Goal: Task Accomplishment & Management: Use online tool/utility

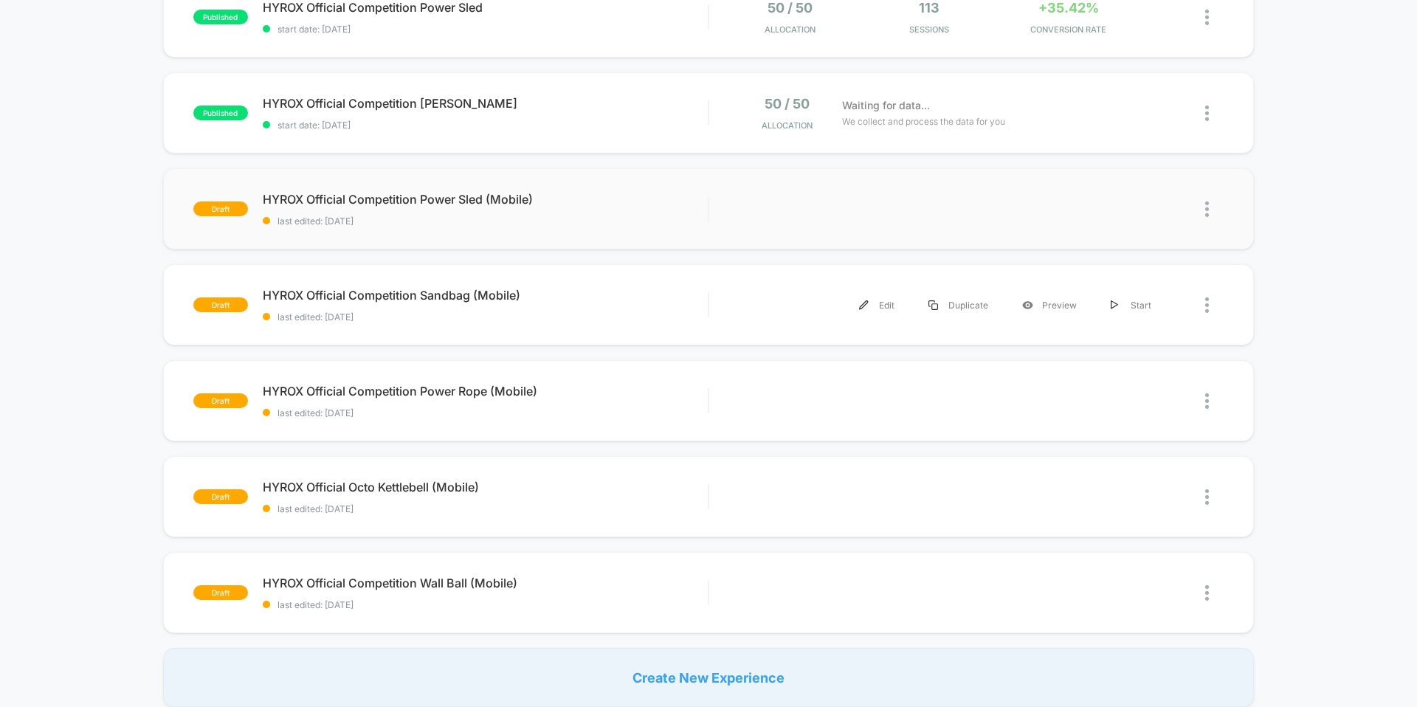
scroll to position [498, 0]
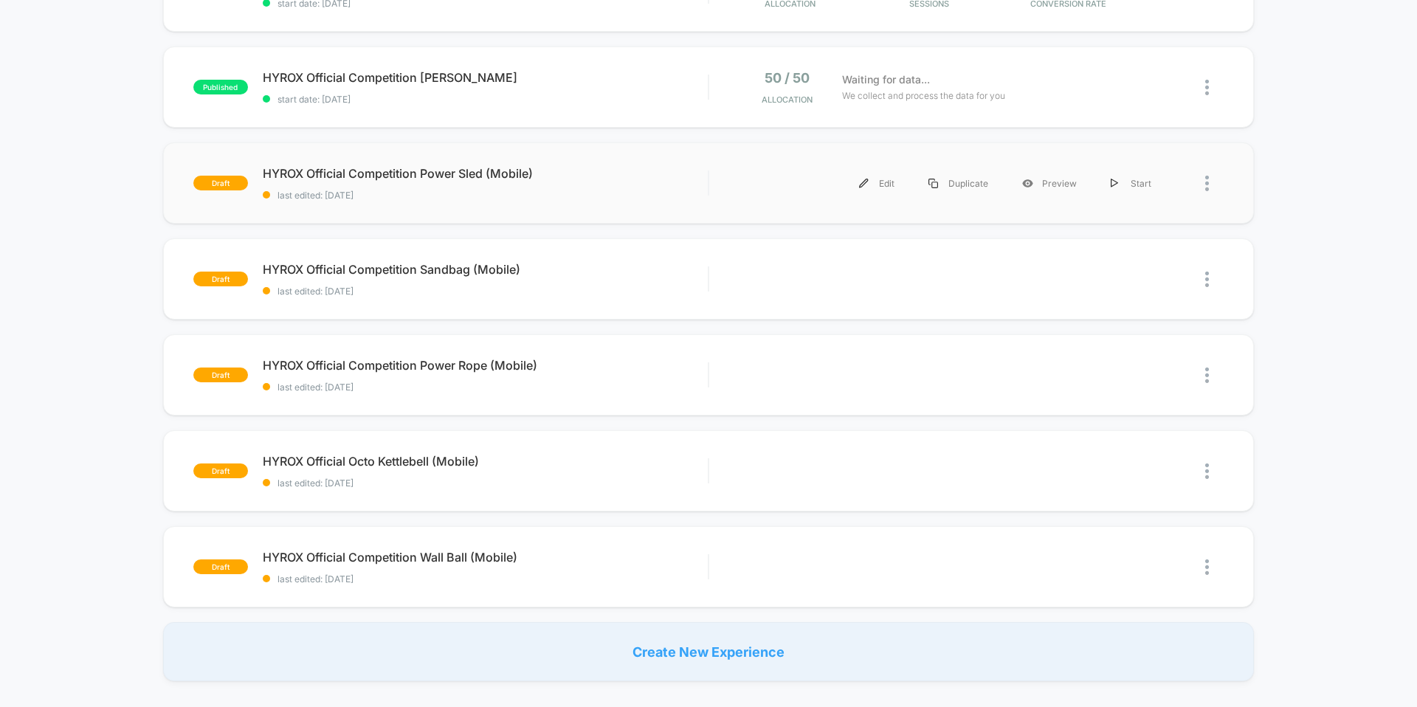
click at [1170, 162] on div "draft HYROX Official Competition Power Sled (Mobile) last edited: [DATE] Edit D…" at bounding box center [708, 182] width 1091 height 81
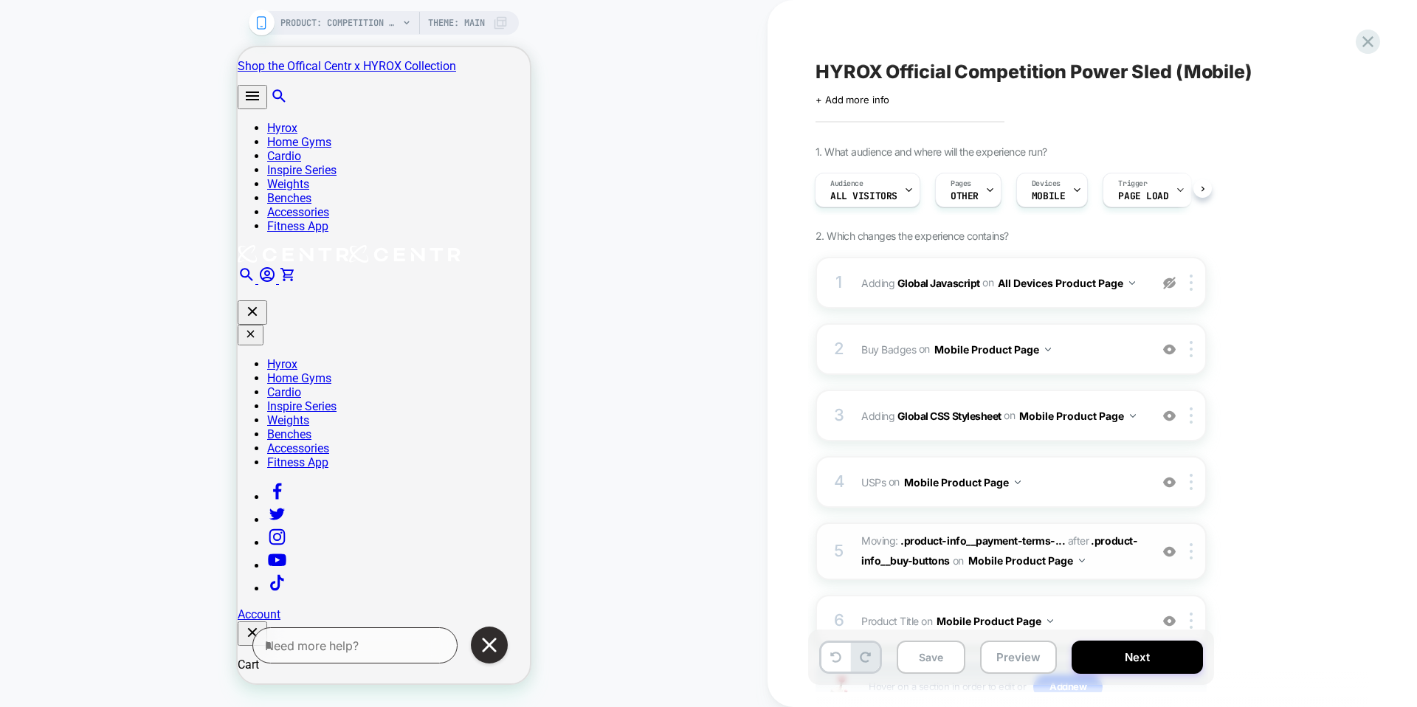
scroll to position [117, 0]
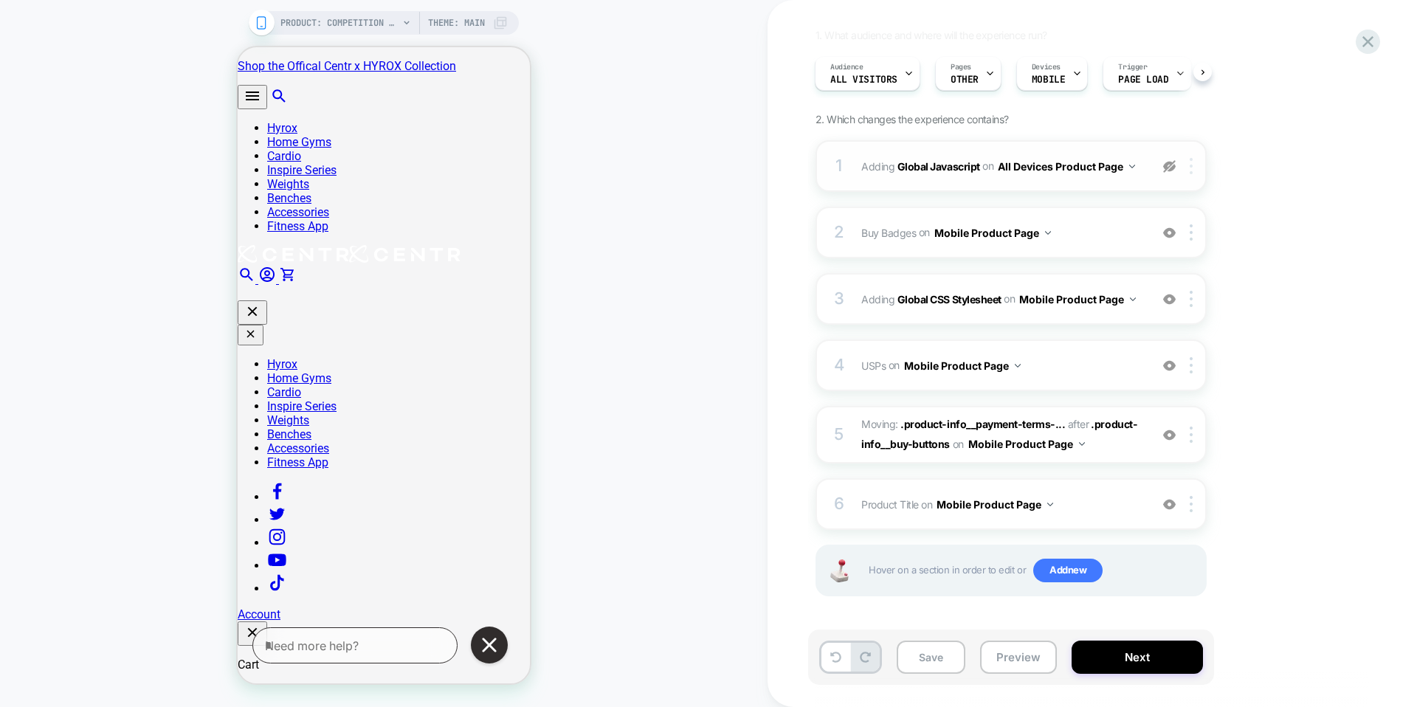
click at [1190, 168] on img at bounding box center [1191, 166] width 3 height 16
click at [1173, 241] on div "Delete" at bounding box center [1192, 243] width 131 height 40
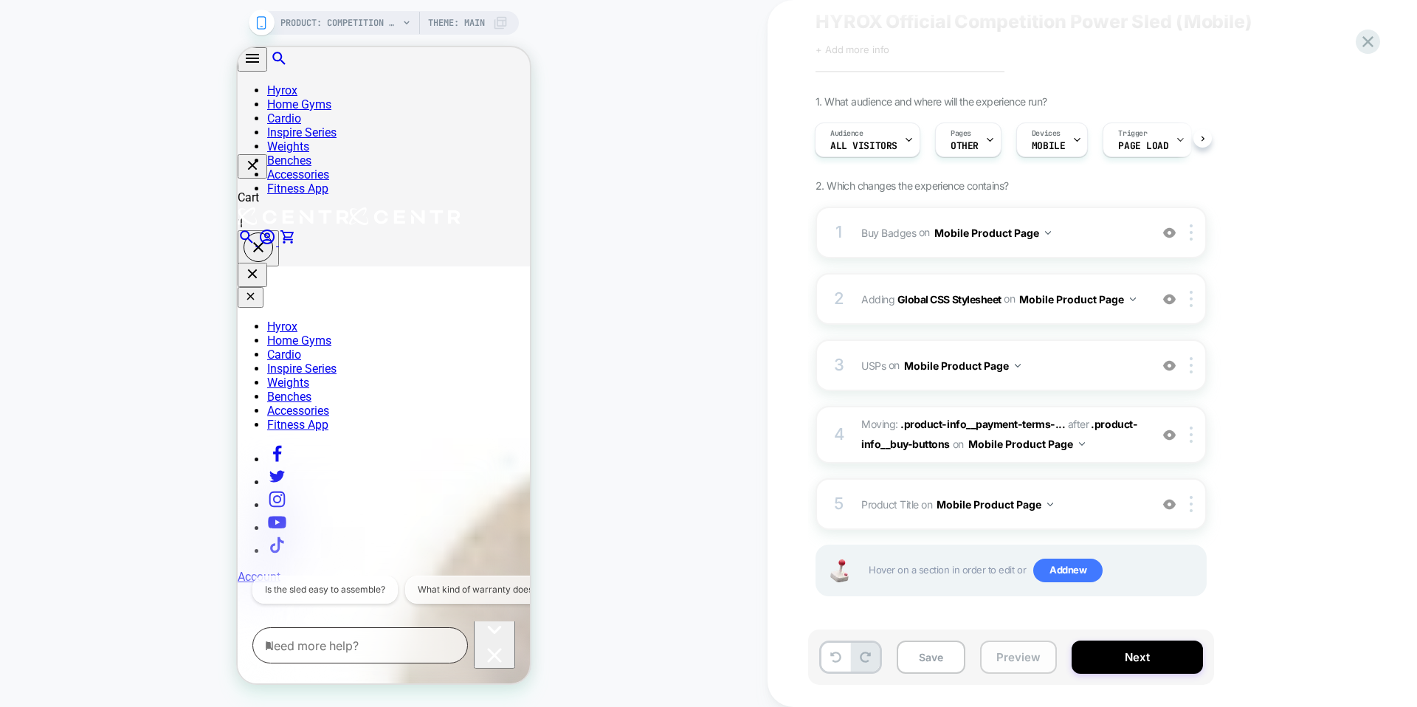
scroll to position [468, 0]
click at [1132, 655] on button "Next" at bounding box center [1137, 657] width 131 height 33
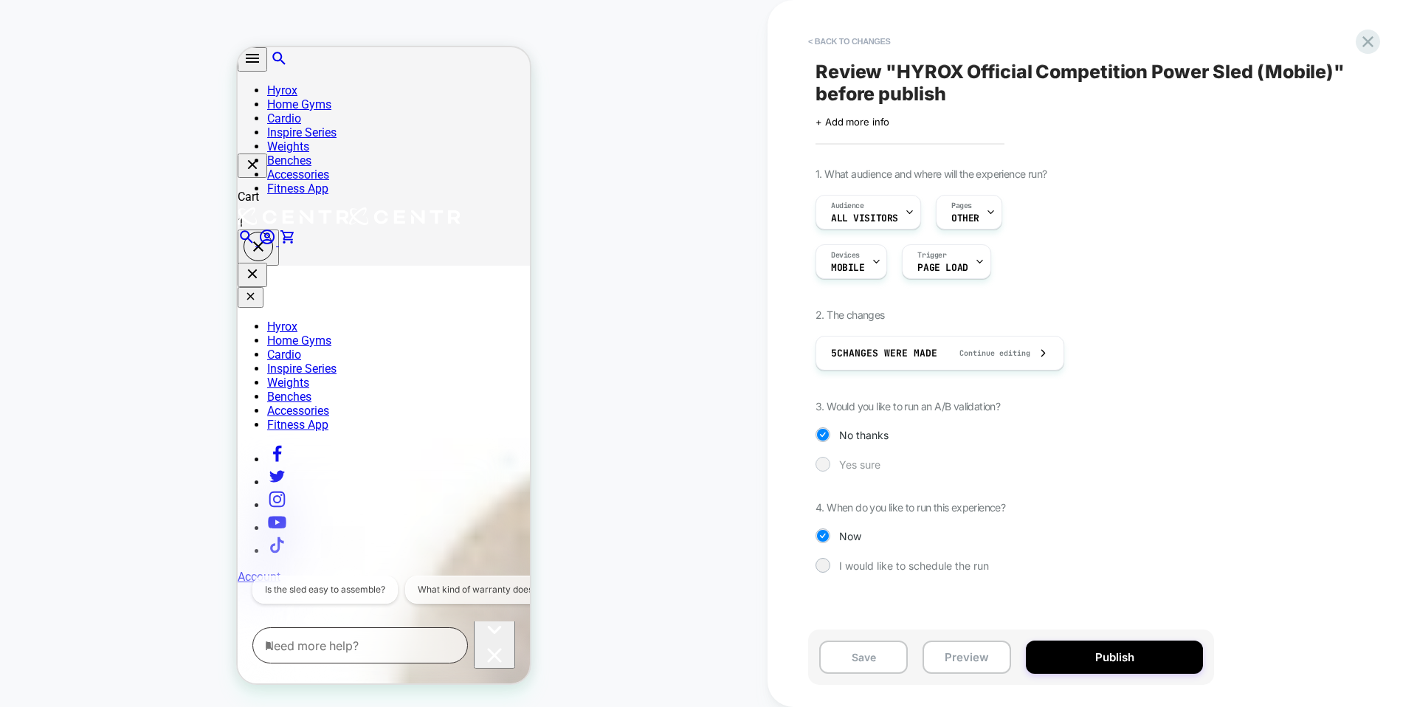
click at [834, 464] on div "Yes sure" at bounding box center [1011, 464] width 391 height 15
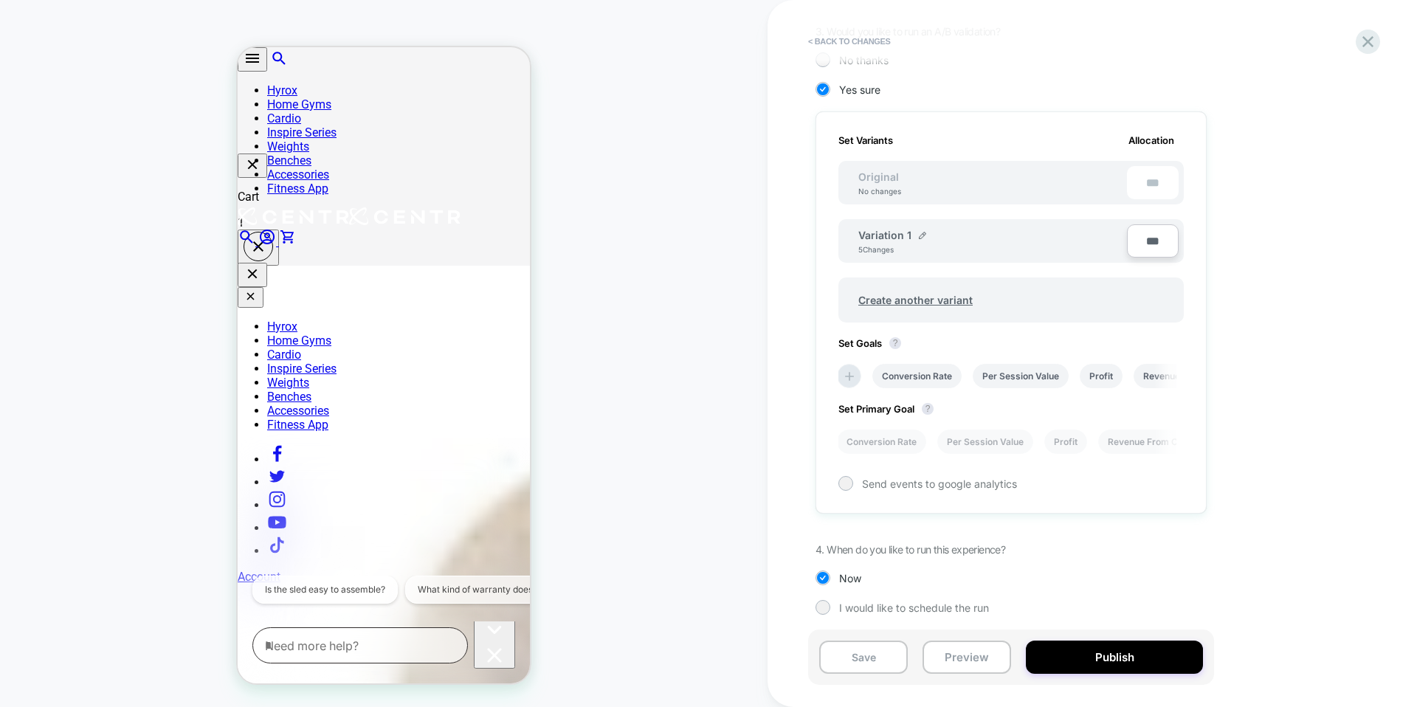
scroll to position [379, 0]
click at [926, 377] on li "Conversion Rate" at bounding box center [917, 372] width 89 height 24
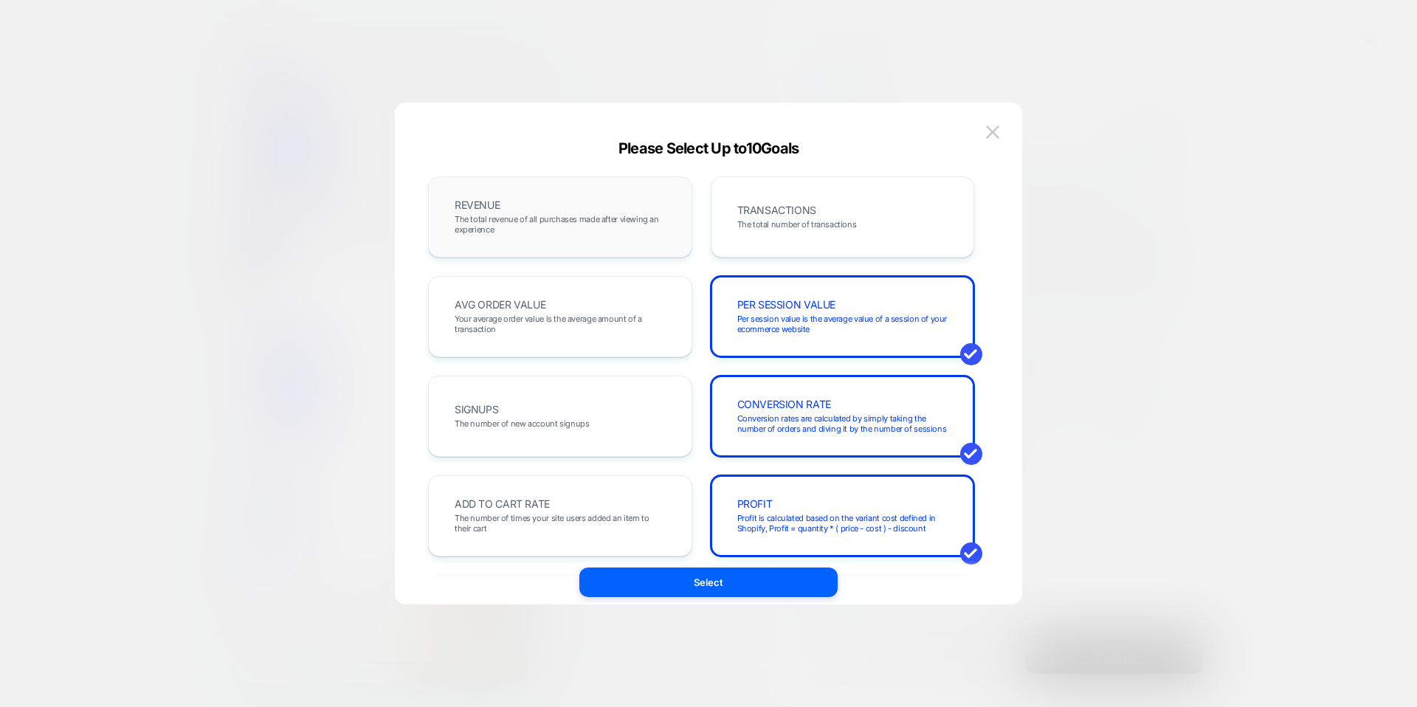
click at [648, 235] on div "REVENUE The total revenue of all purchases made after viewing an experience" at bounding box center [560, 217] width 233 height 50
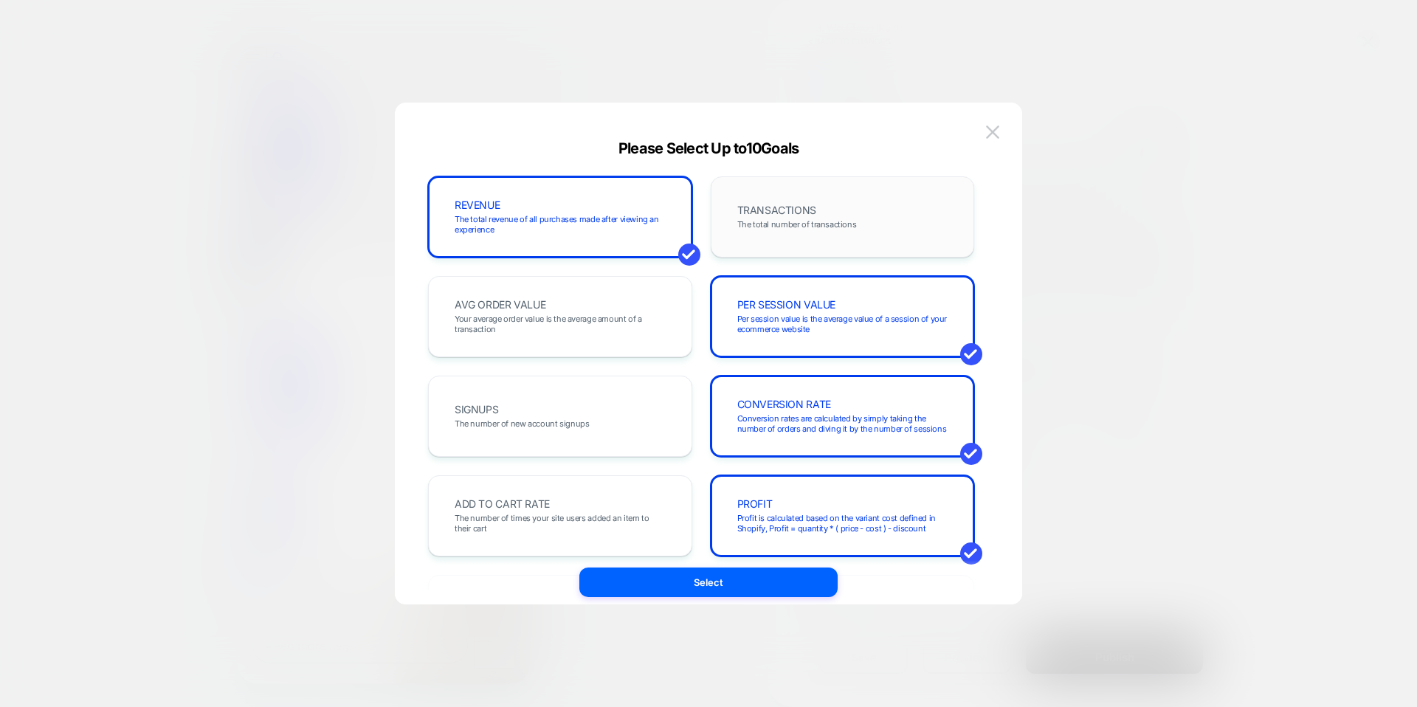
click at [862, 226] on div "TRANSACTIONS The total number of transactions" at bounding box center [842, 217] width 233 height 50
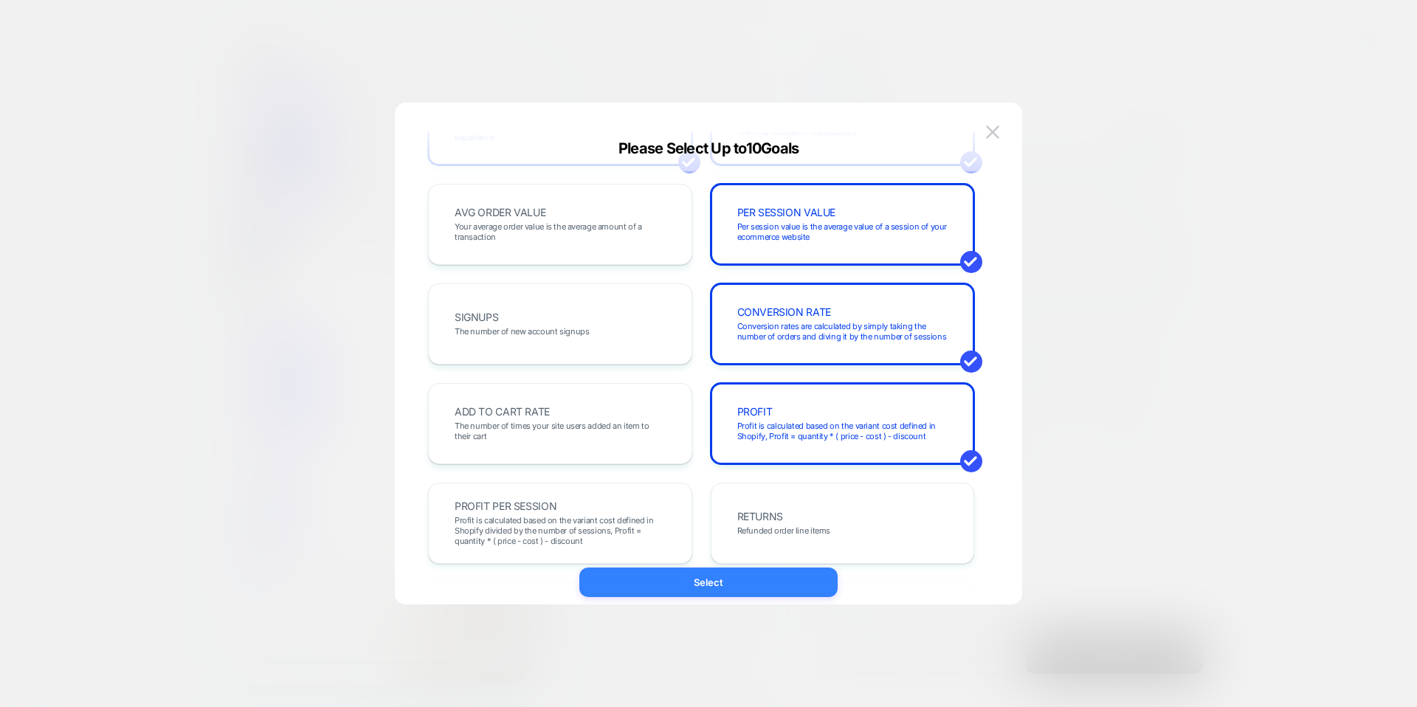
scroll to position [91, 0]
click at [760, 582] on button "Select" at bounding box center [709, 583] width 258 height 30
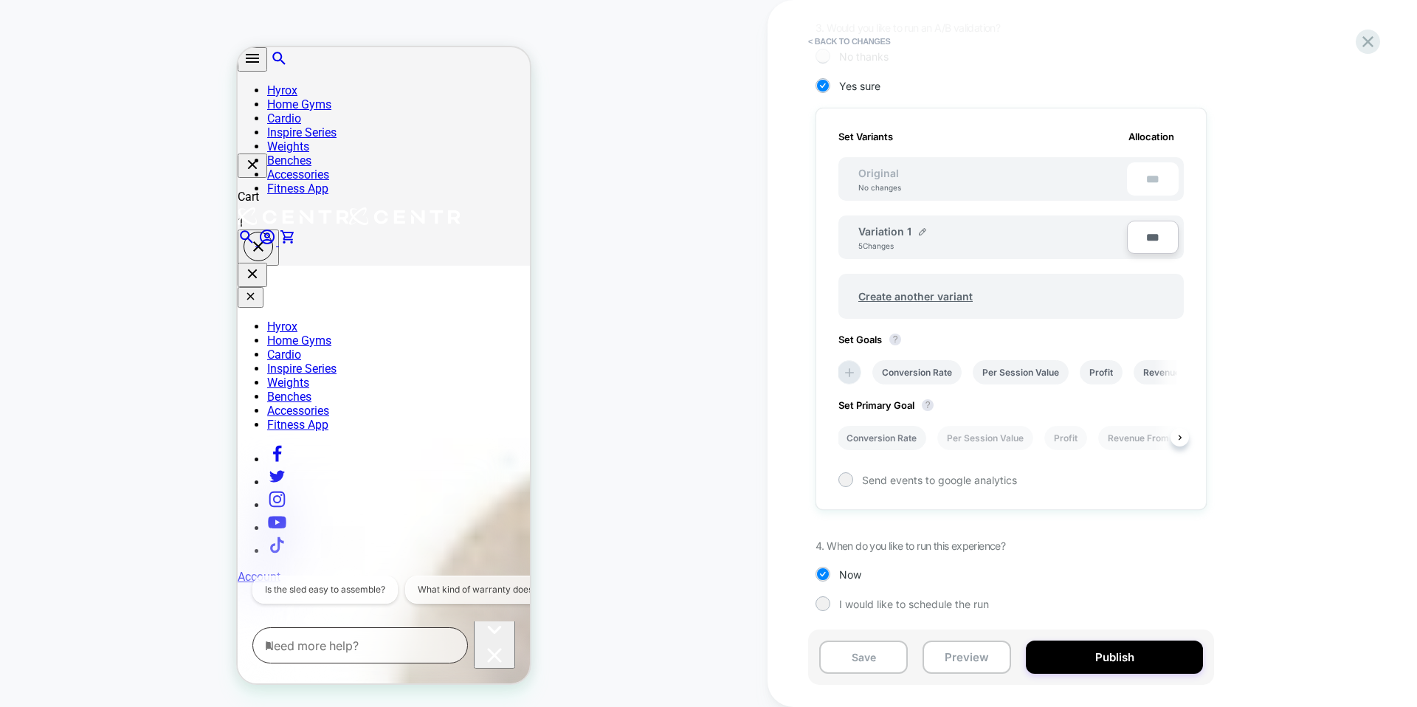
click at [905, 441] on li "Conversion Rate" at bounding box center [881, 438] width 89 height 24
click at [1125, 659] on button "Publish" at bounding box center [1114, 657] width 177 height 33
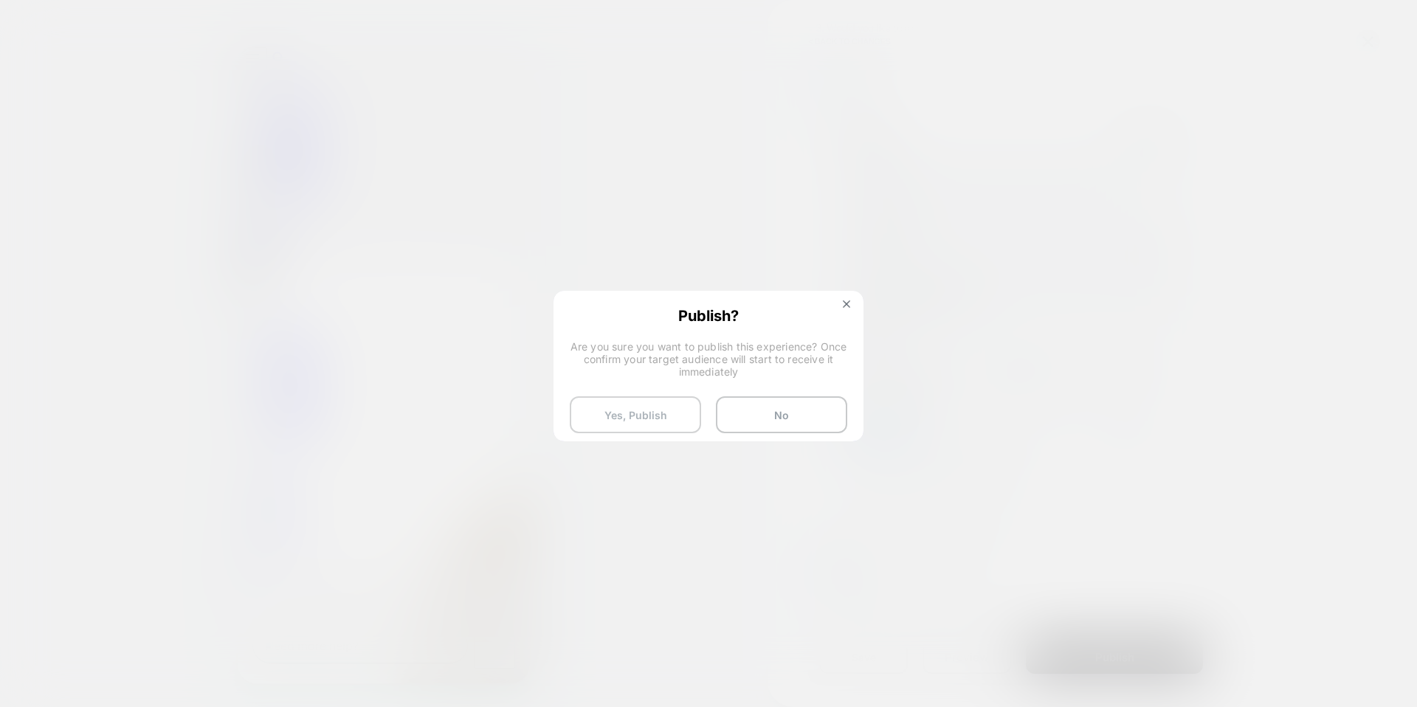
click at [677, 415] on button "Yes, Publish" at bounding box center [635, 414] width 131 height 37
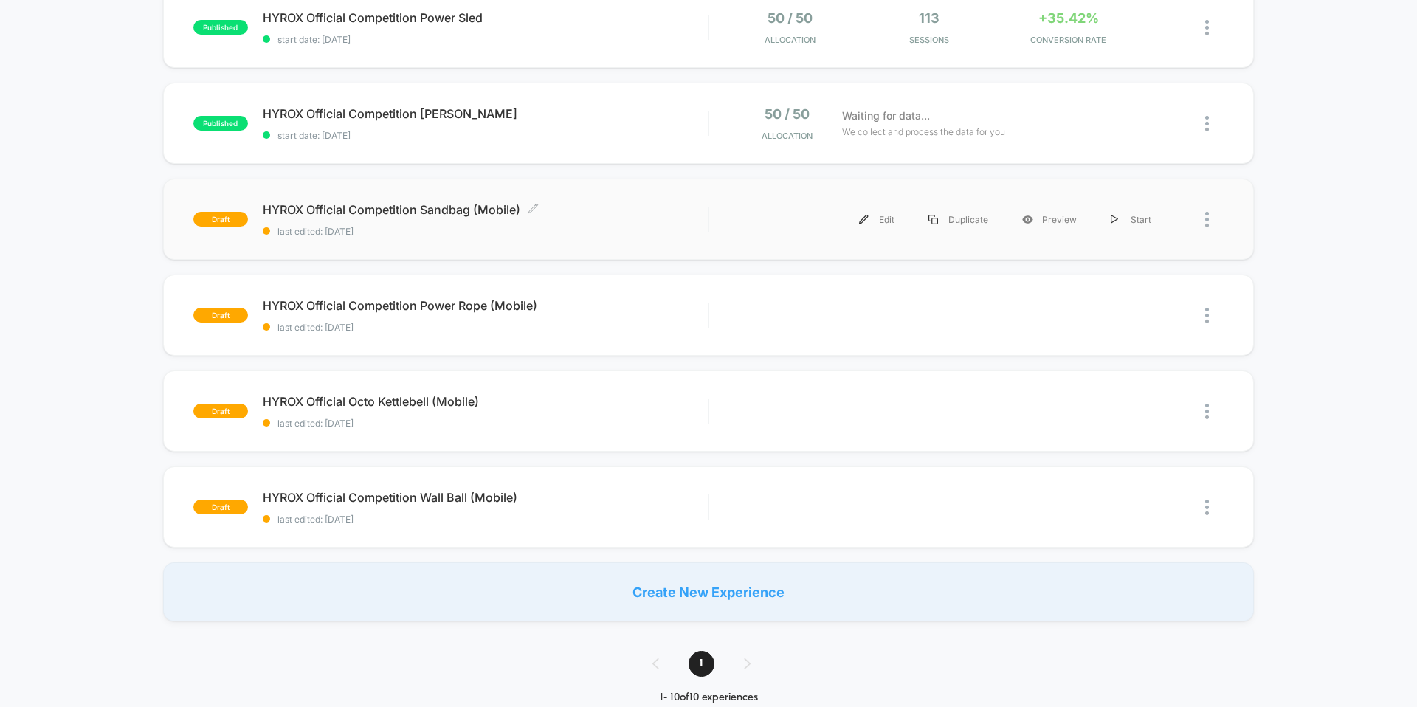
scroll to position [563, 0]
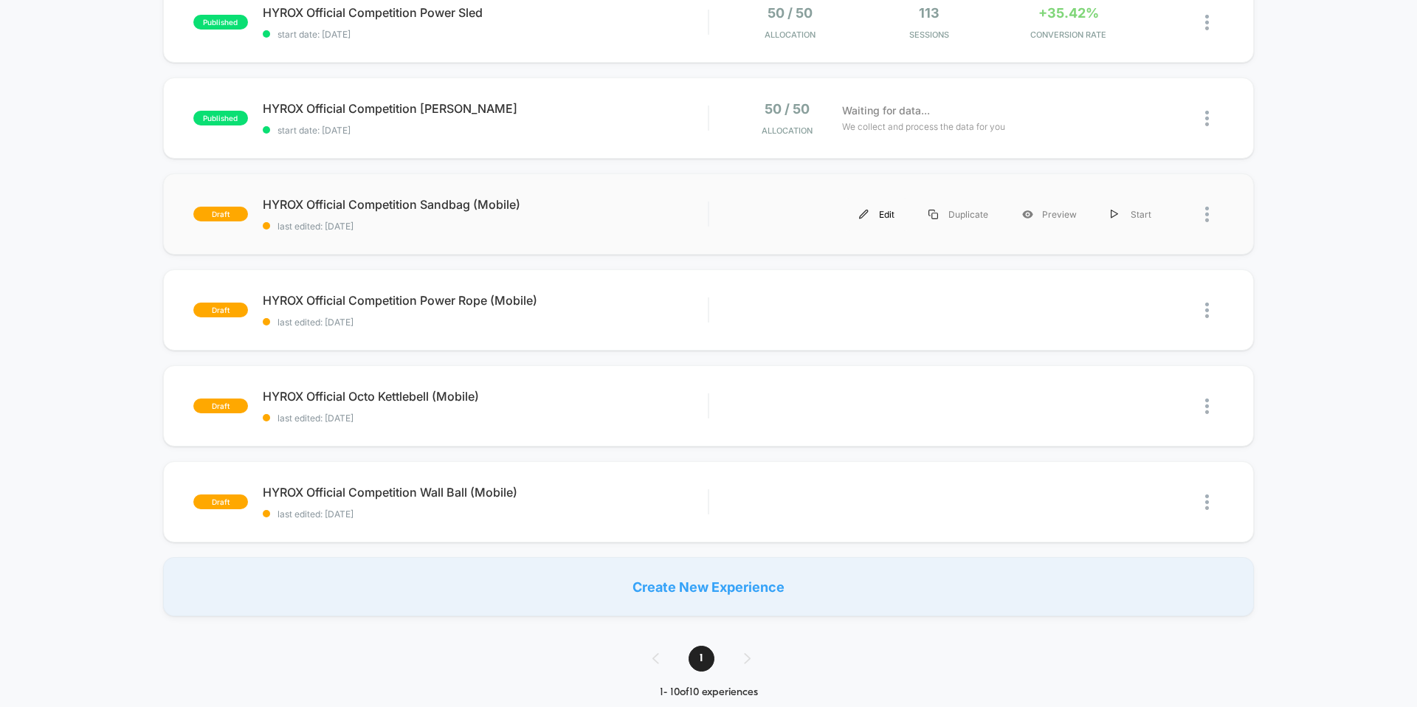
click at [869, 218] on img at bounding box center [864, 215] width 10 height 10
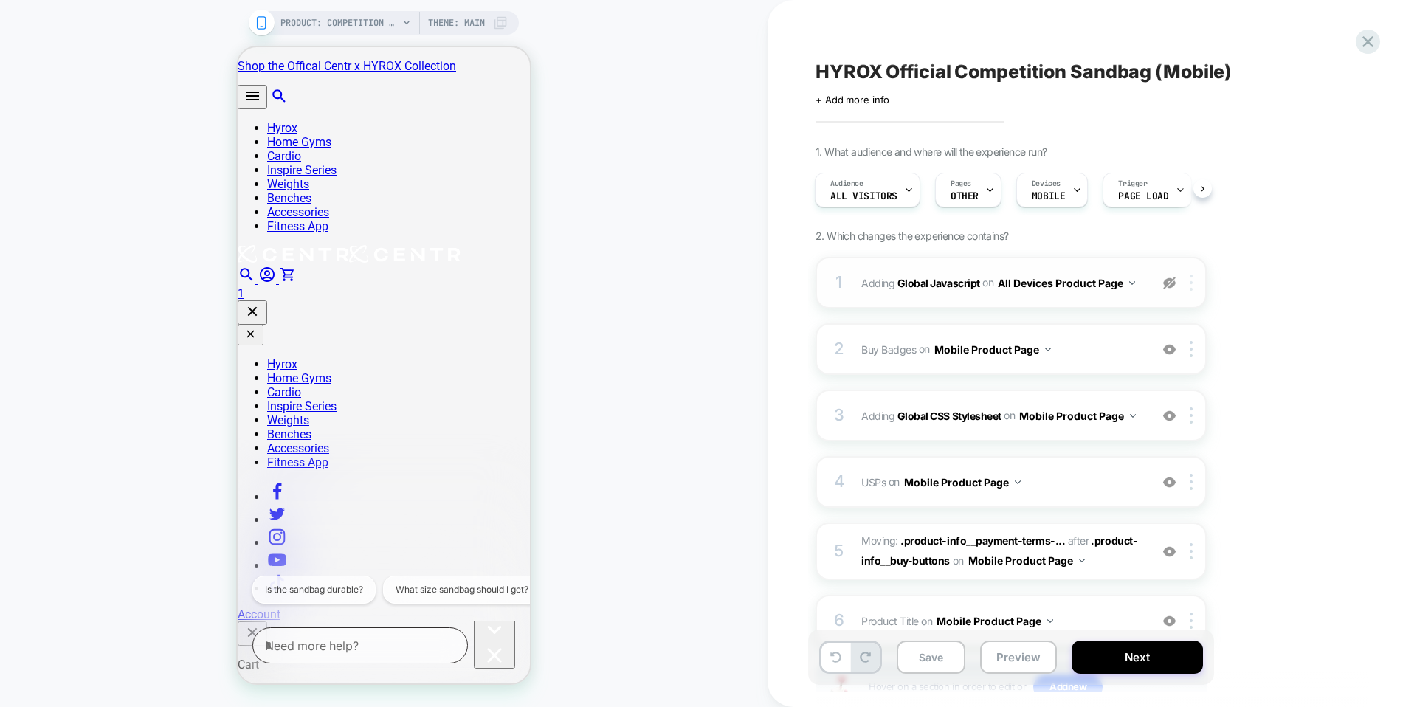
click at [1190, 285] on img at bounding box center [1191, 283] width 3 height 16
click at [1171, 357] on div "Delete" at bounding box center [1192, 360] width 131 height 40
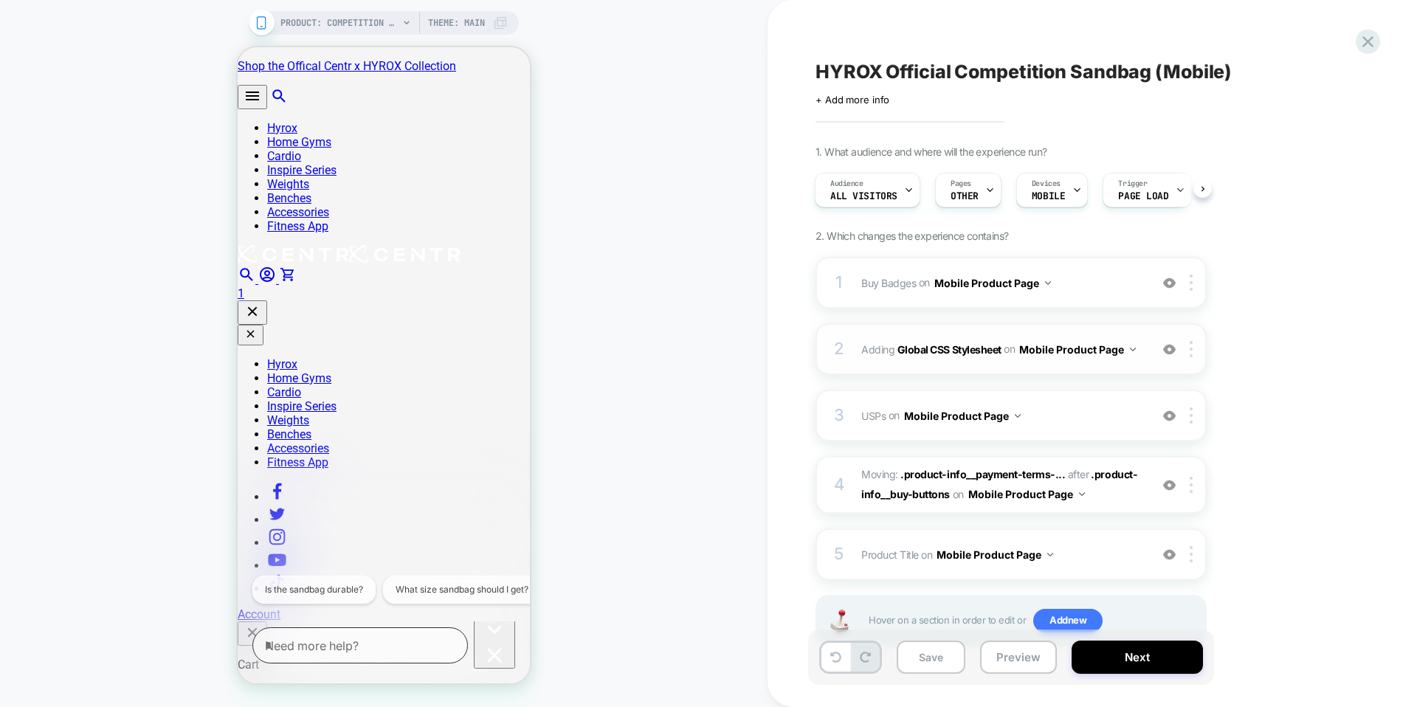
scroll to position [50, 0]
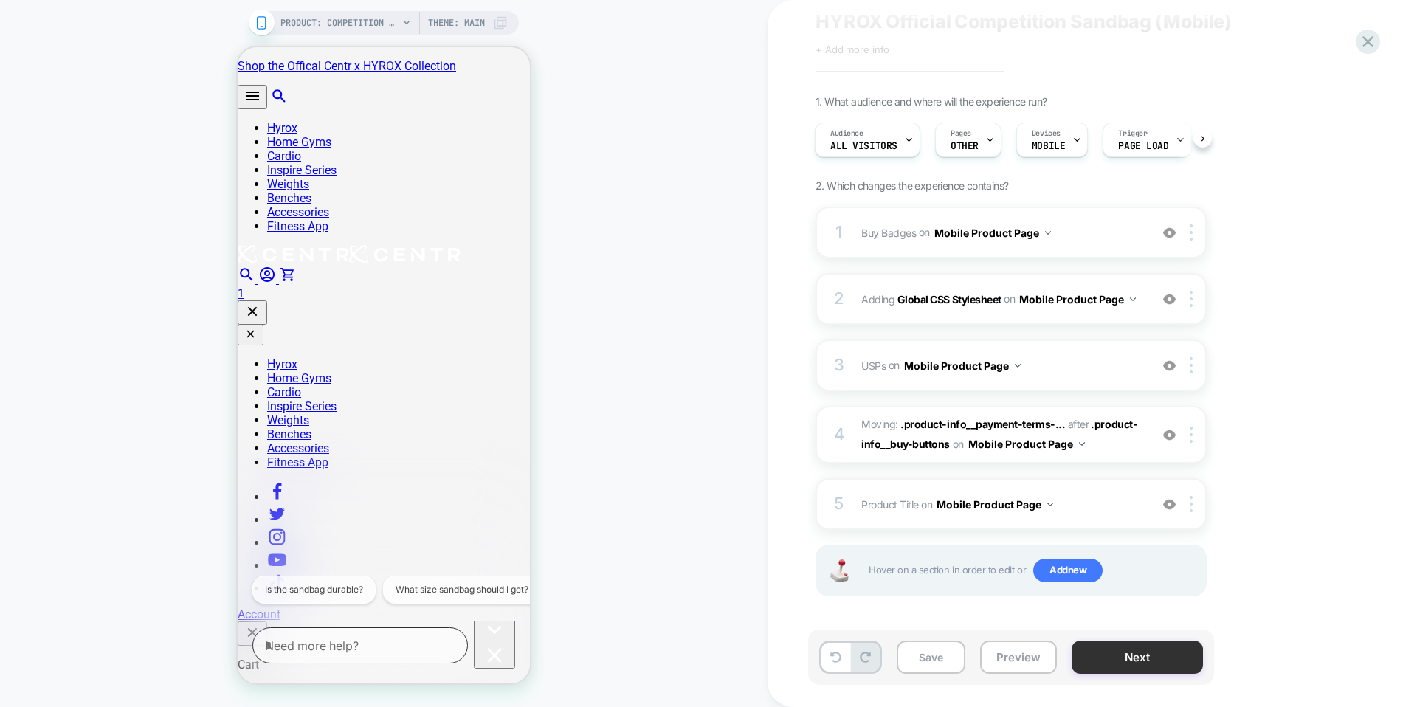
click at [1096, 660] on button "Next" at bounding box center [1137, 657] width 131 height 33
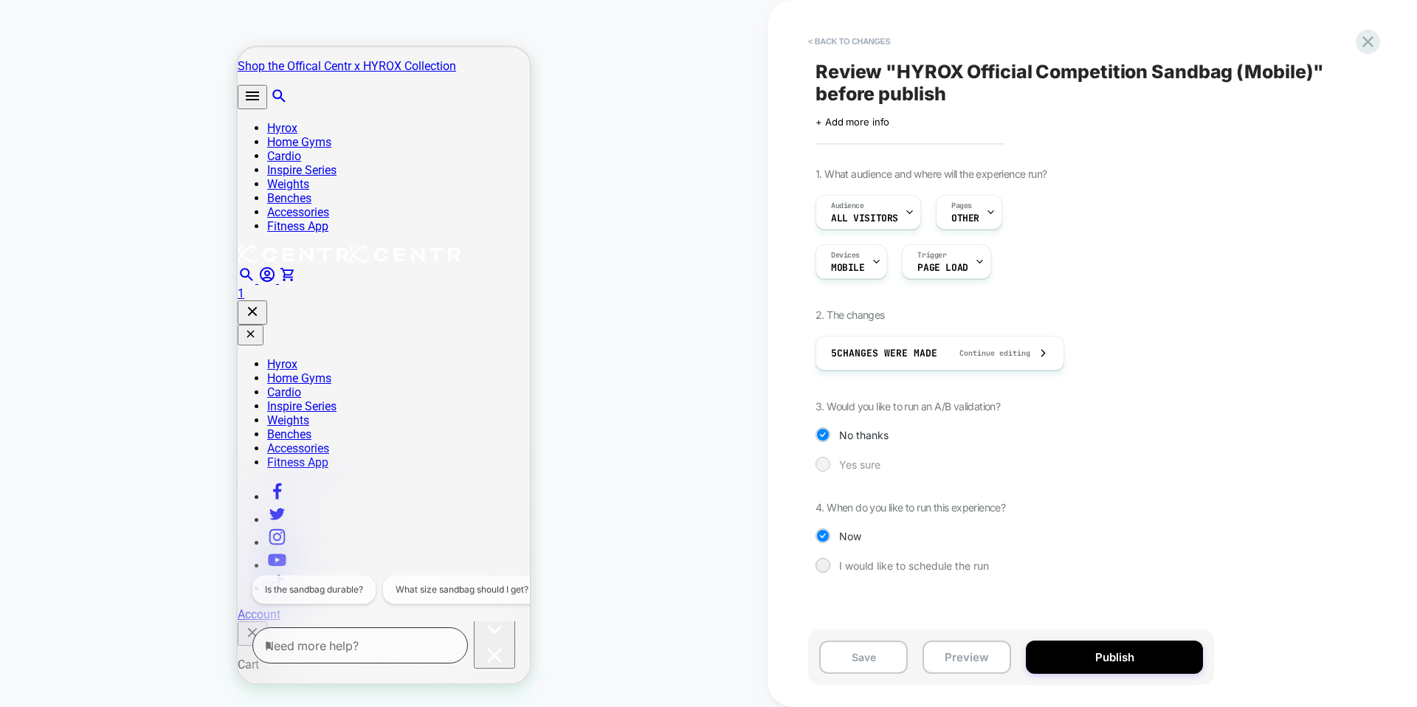
click at [833, 458] on div "Yes sure" at bounding box center [1011, 464] width 391 height 15
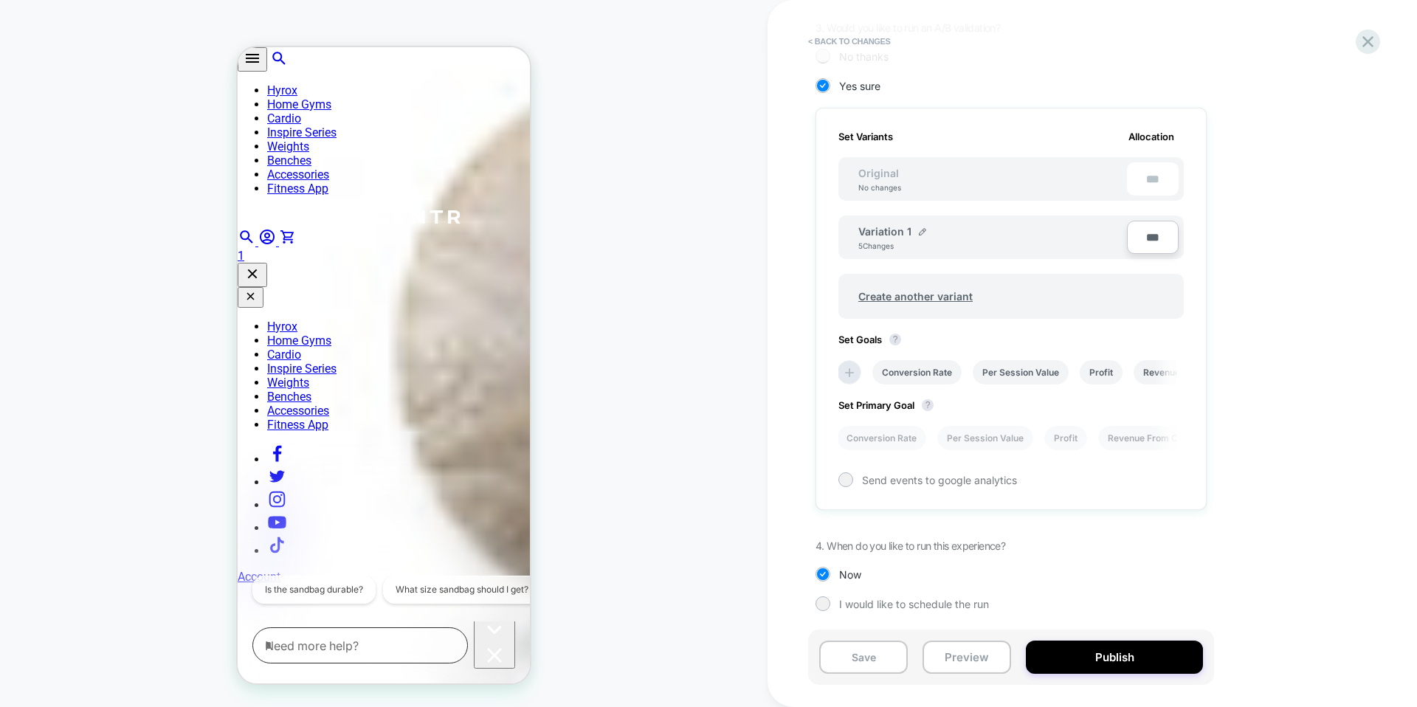
scroll to position [839, 0]
click at [850, 373] on icon at bounding box center [849, 372] width 9 height 9
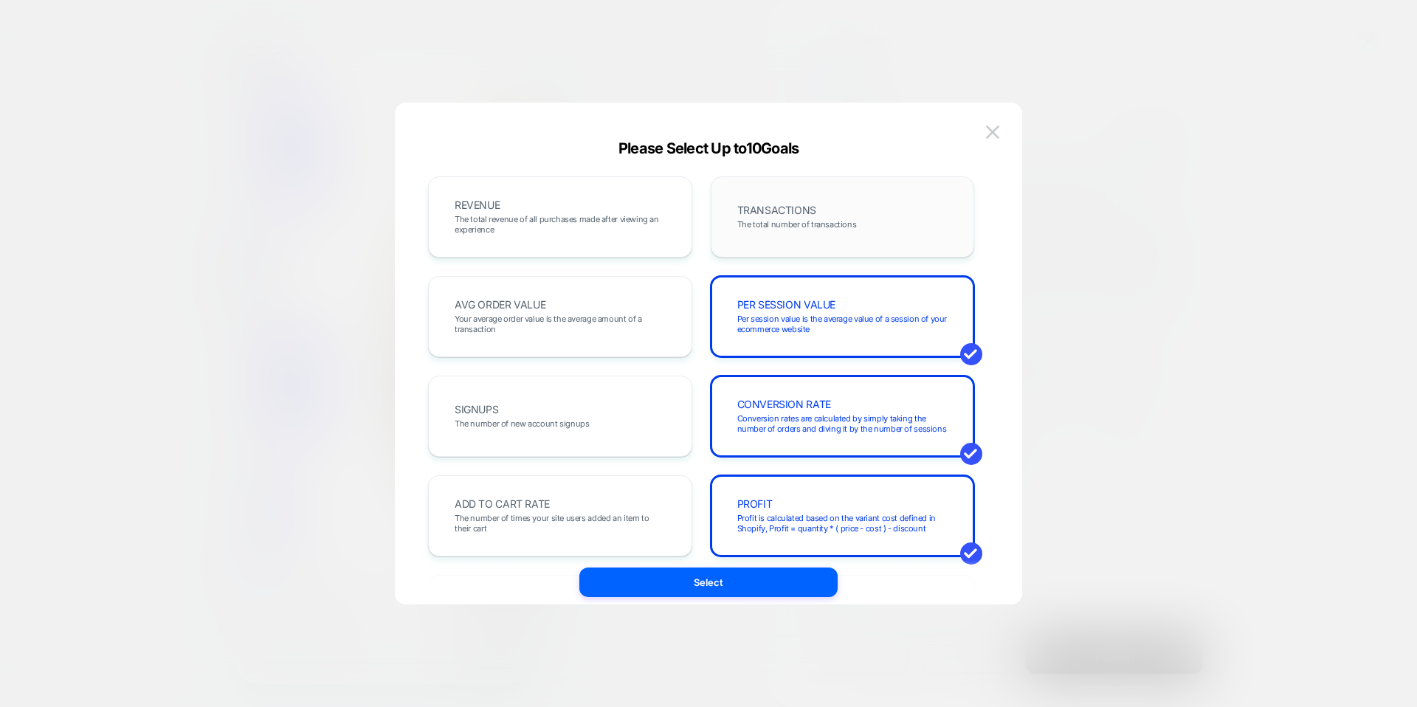
click at [797, 205] on span "TRANSACTIONS" at bounding box center [776, 210] width 79 height 10
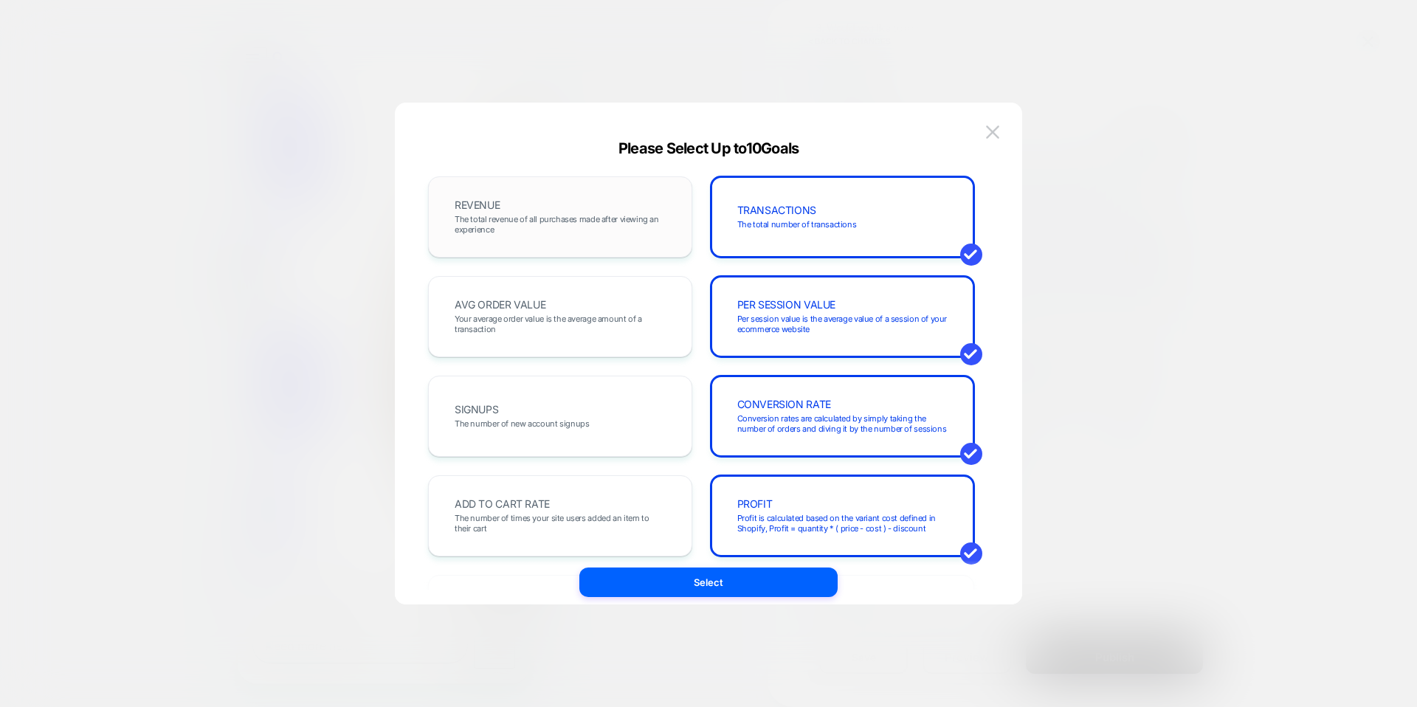
click at [599, 220] on span "The total revenue of all purchases made after viewing an experience" at bounding box center [560, 224] width 211 height 21
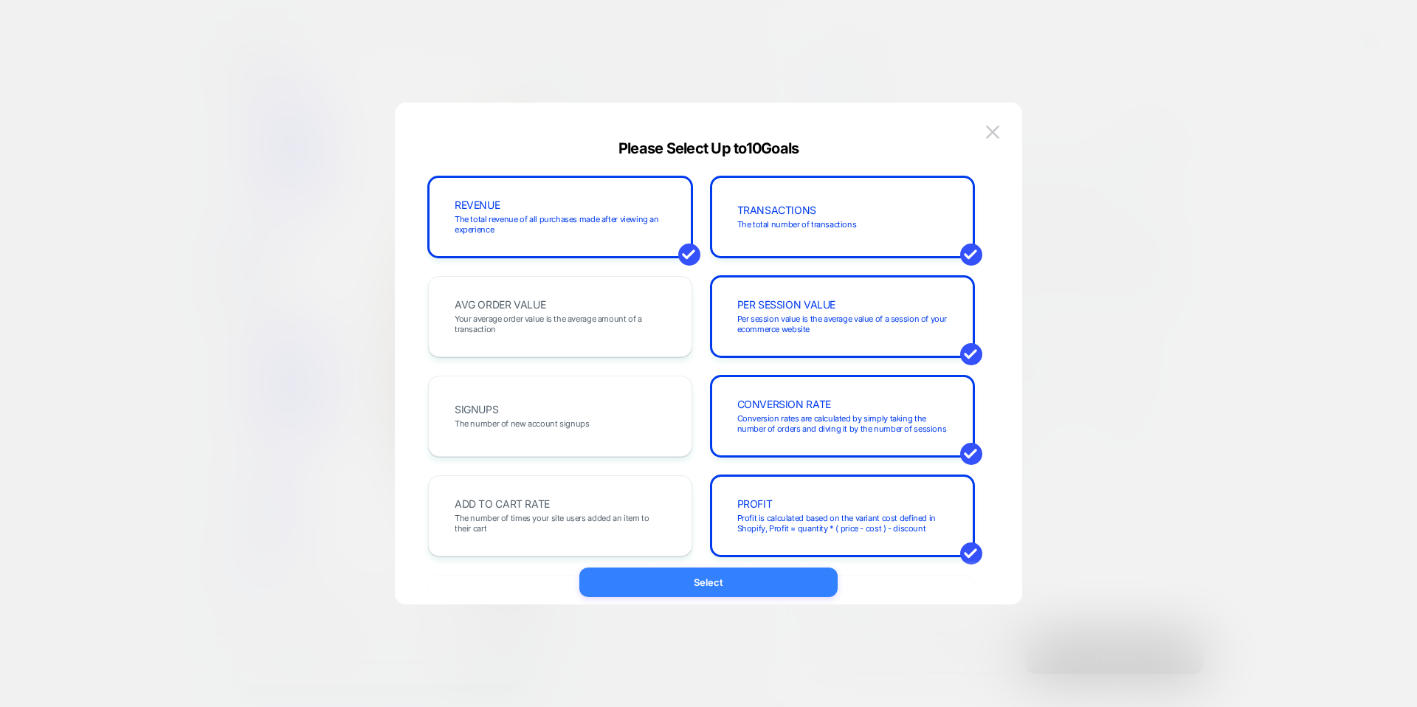
click at [744, 578] on button "Select" at bounding box center [709, 583] width 258 height 30
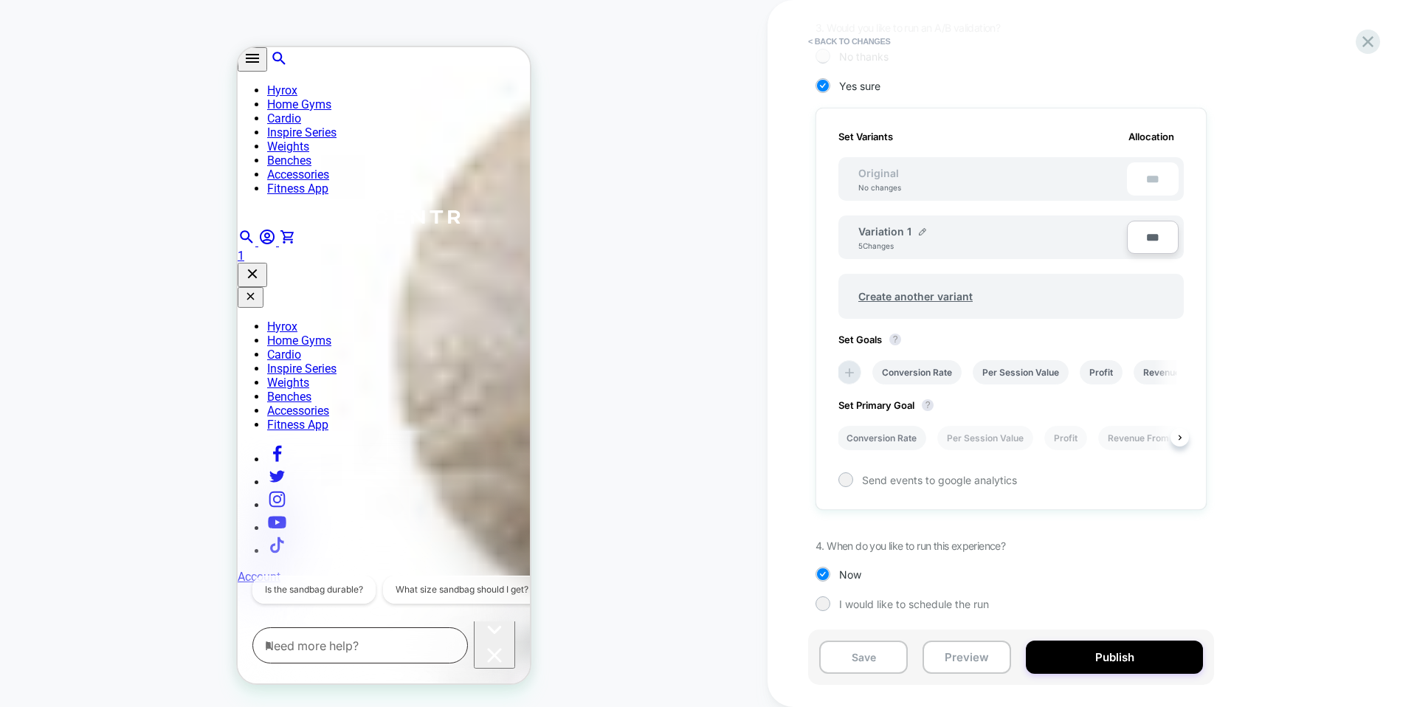
click at [881, 439] on li "Conversion Rate" at bounding box center [881, 438] width 89 height 24
click at [1129, 649] on button "Publish" at bounding box center [1114, 657] width 177 height 33
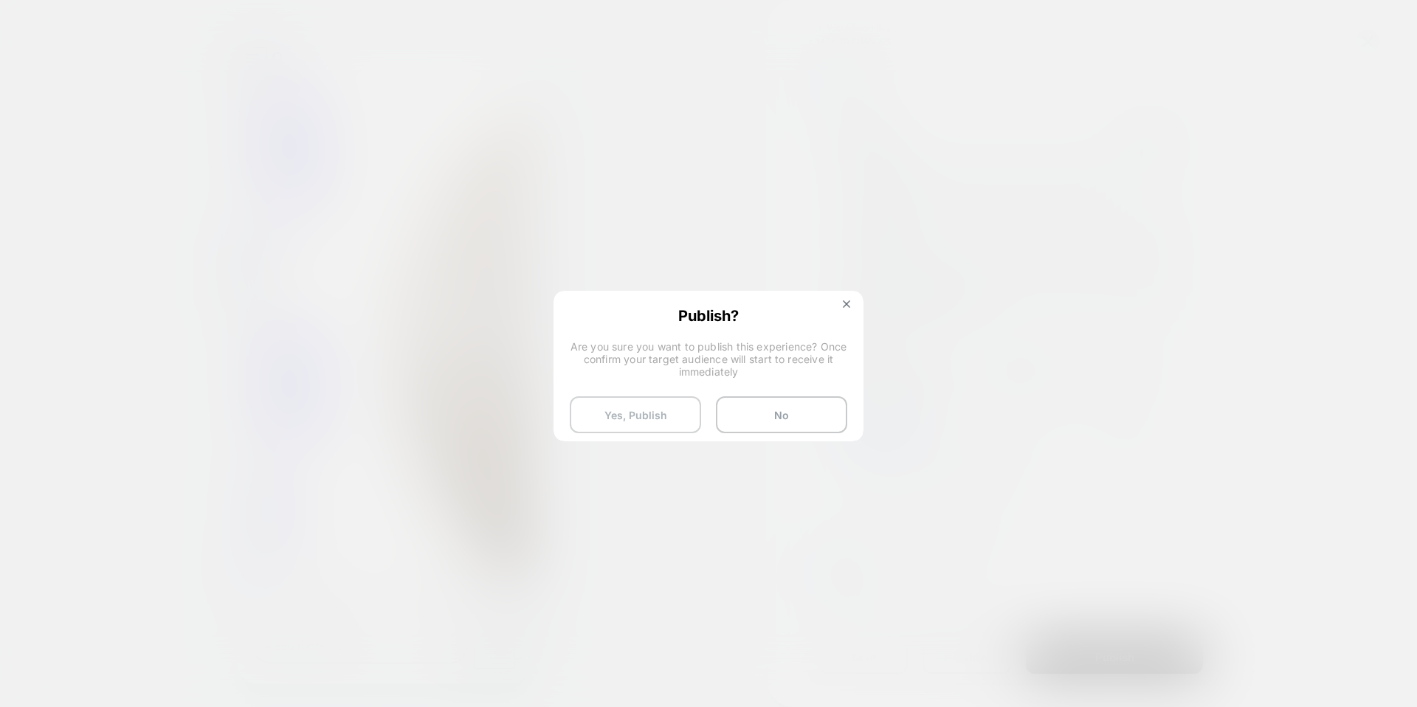
click at [681, 414] on button "Yes, Publish" at bounding box center [635, 414] width 131 height 37
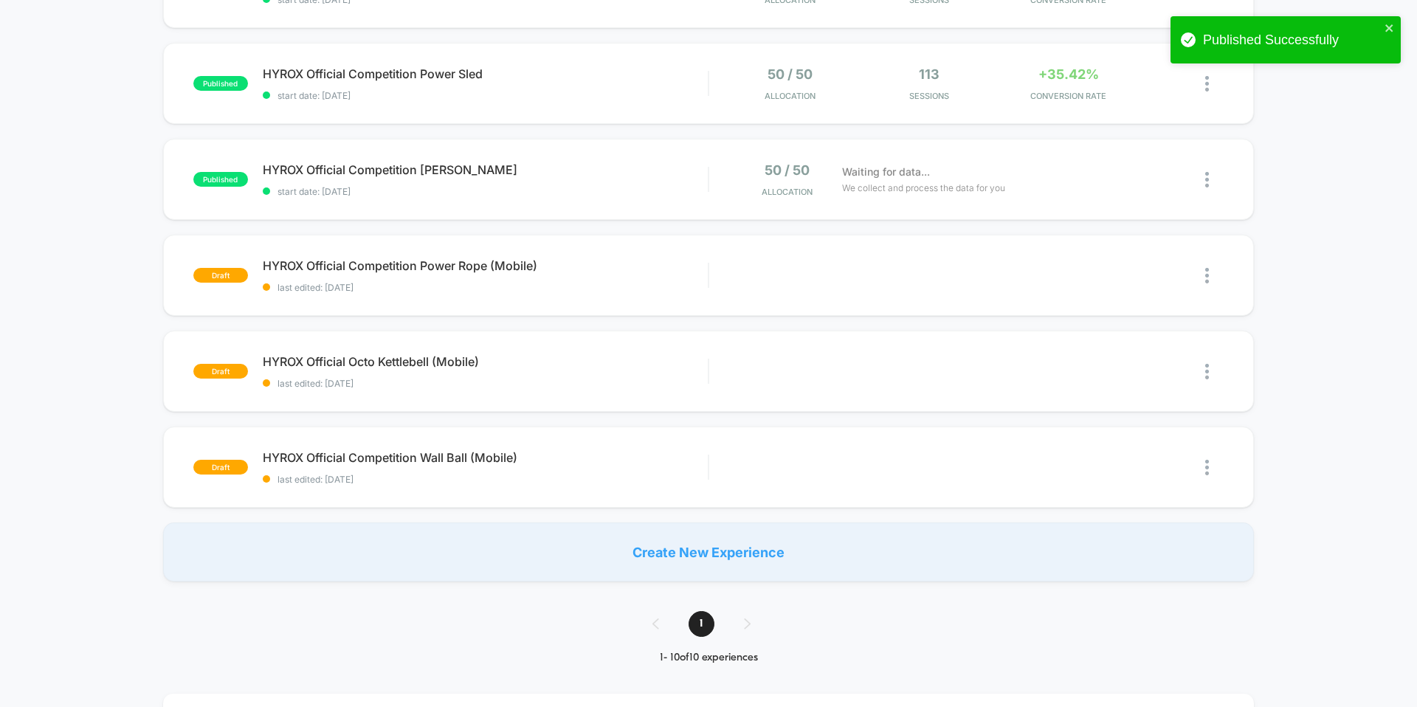
scroll to position [594, 0]
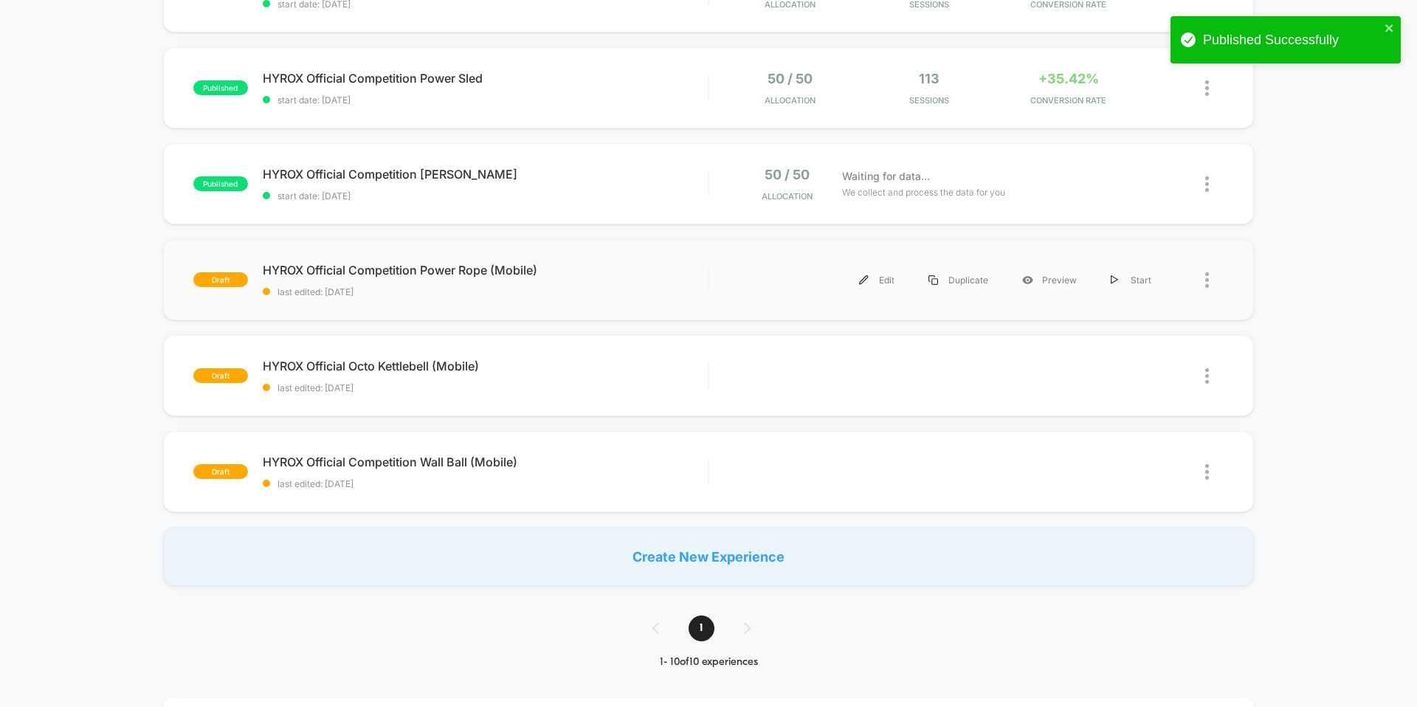
click at [600, 249] on div "draft HYROX Official Competition Power Rope (Mobile) last edited: [DATE] Edit D…" at bounding box center [708, 279] width 1091 height 81
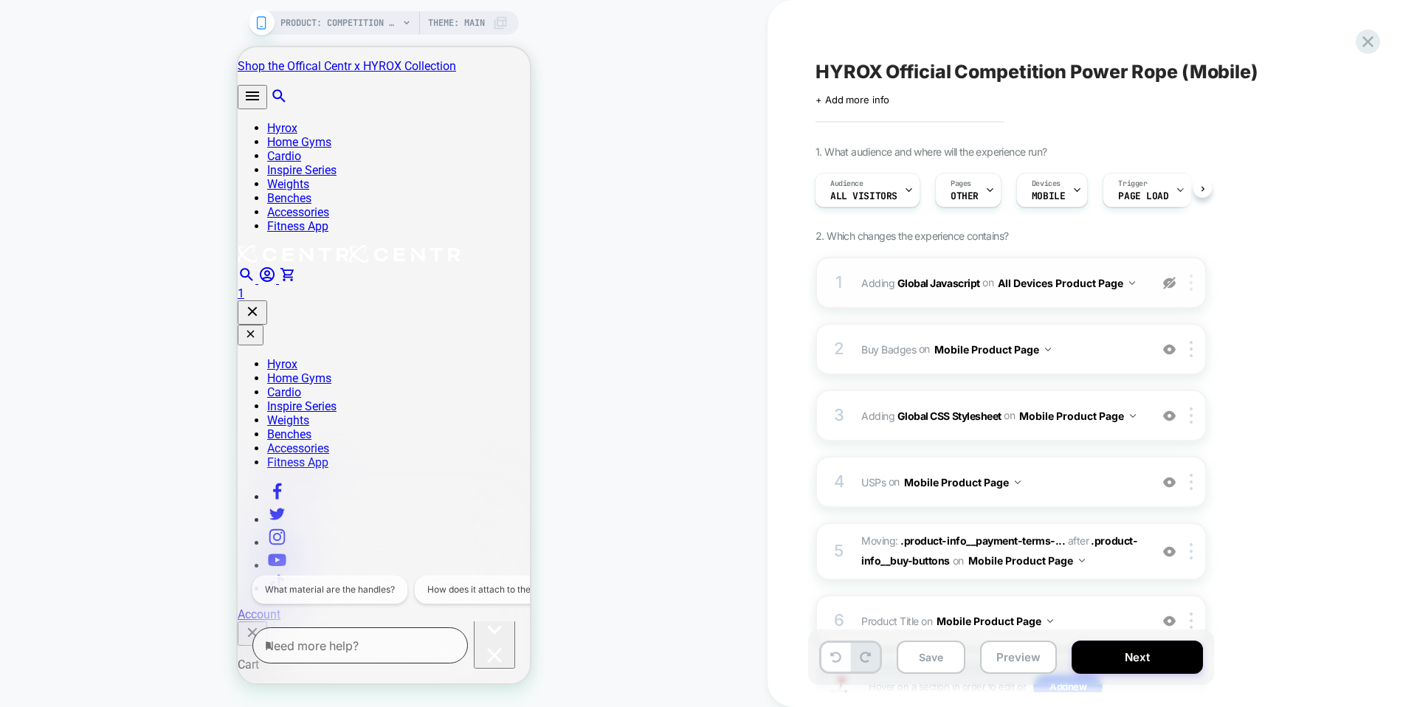
click at [1188, 283] on div at bounding box center [1194, 283] width 24 height 16
click at [1168, 360] on div "Delete" at bounding box center [1192, 360] width 131 height 40
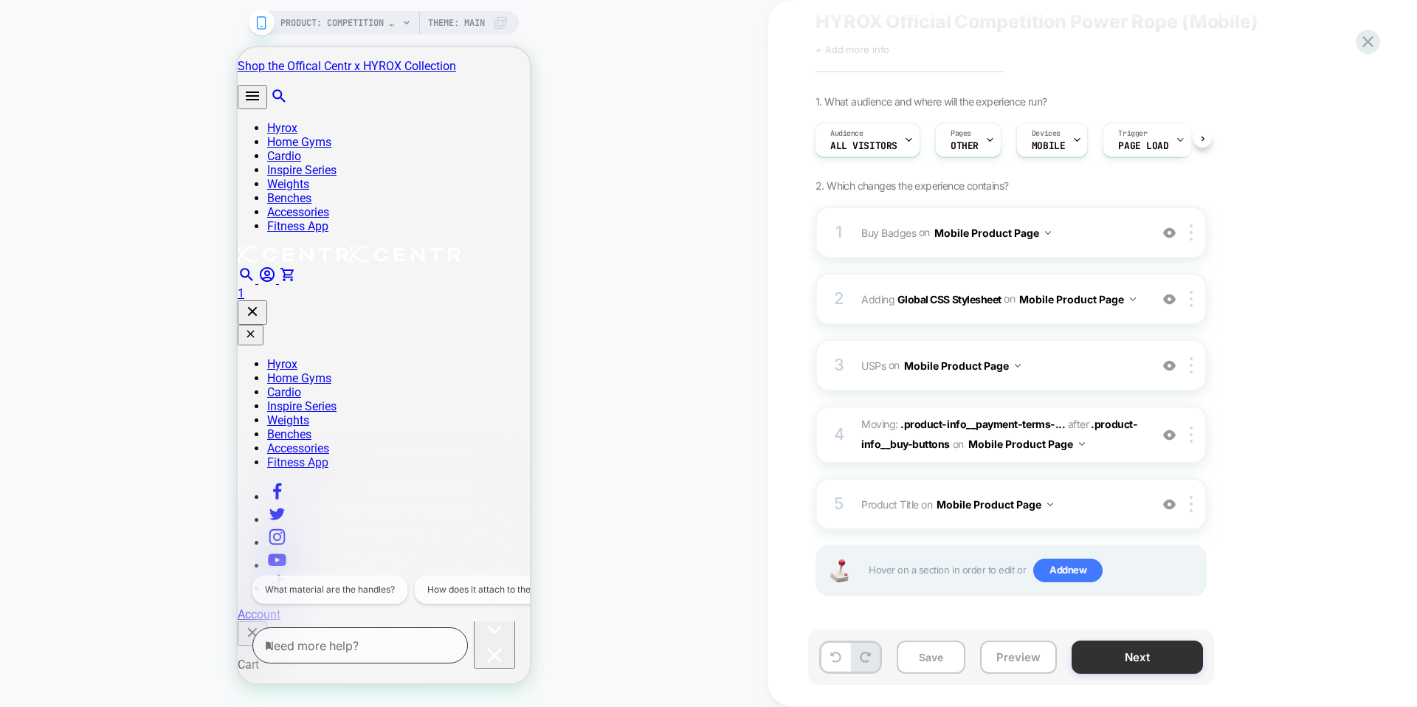
click at [1145, 664] on button "Next" at bounding box center [1137, 657] width 131 height 33
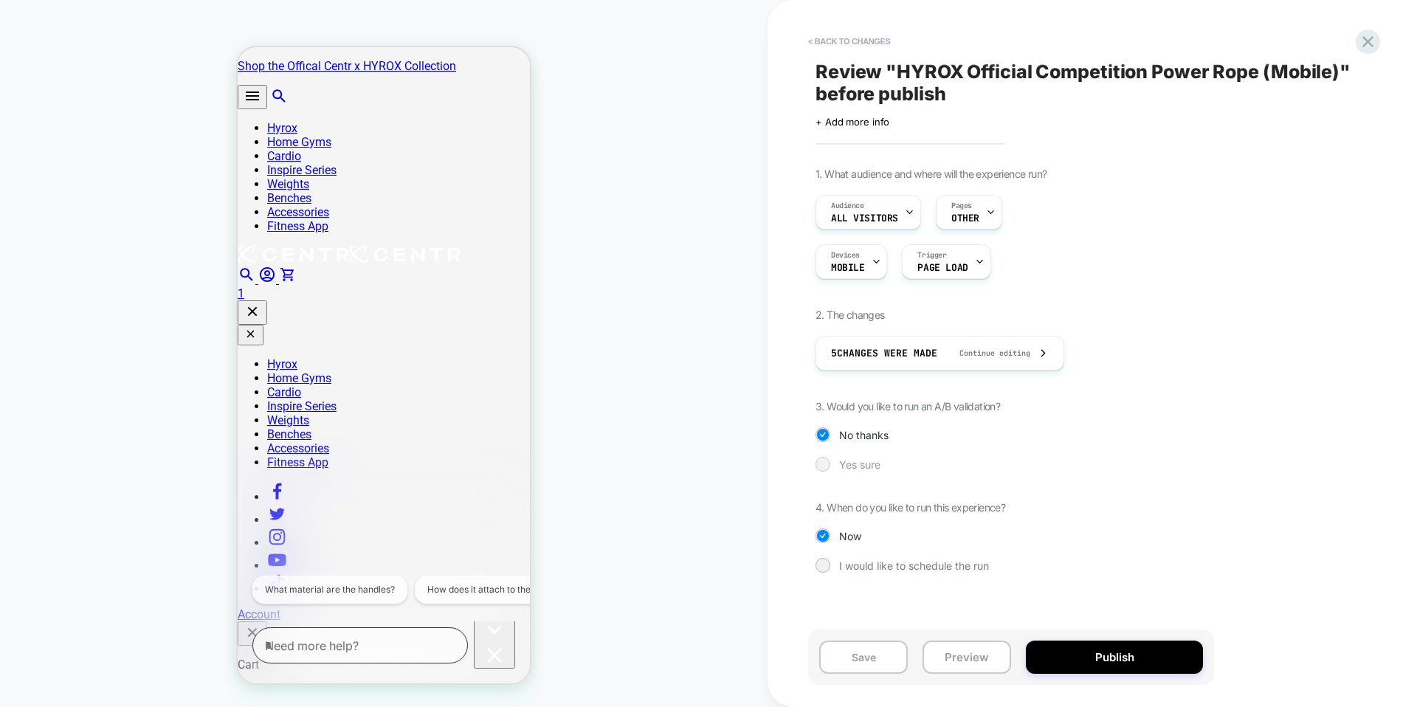
click at [833, 461] on div "Yes sure" at bounding box center [1011, 464] width 391 height 15
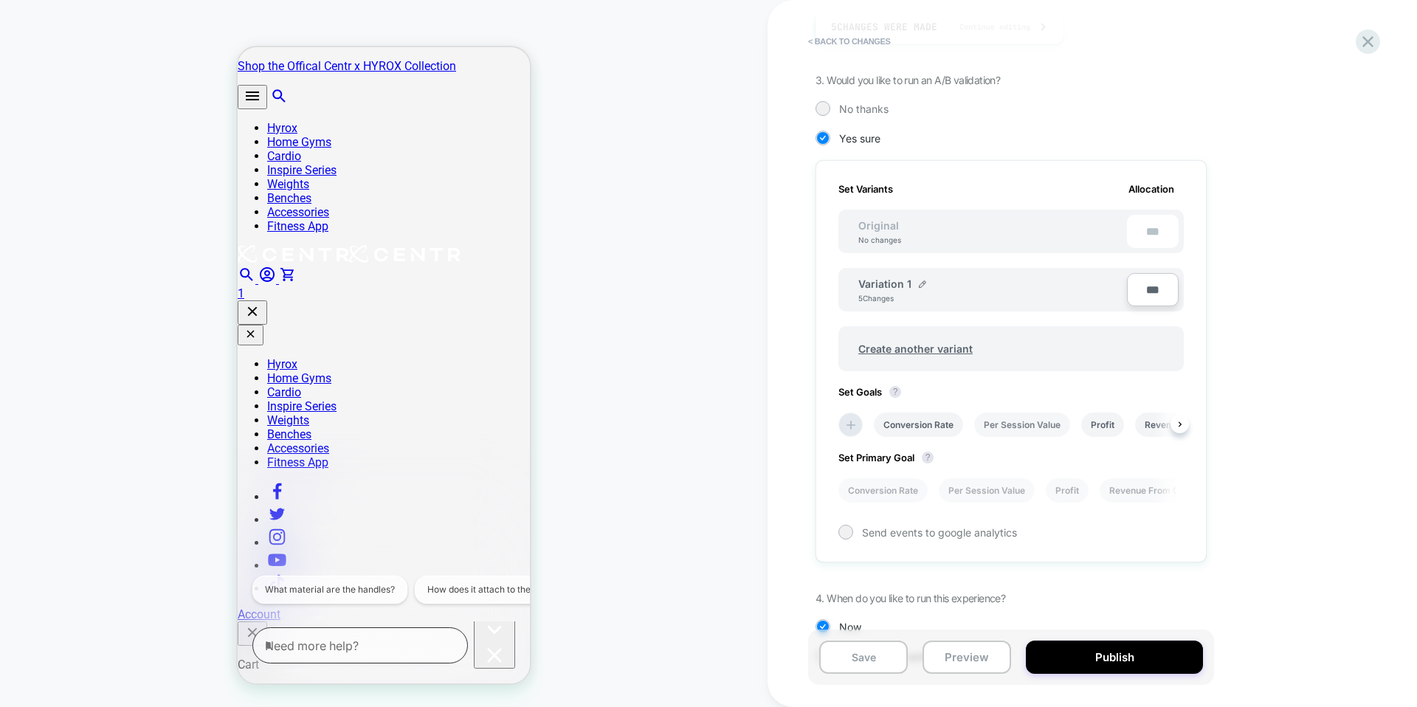
scroll to position [379, 0]
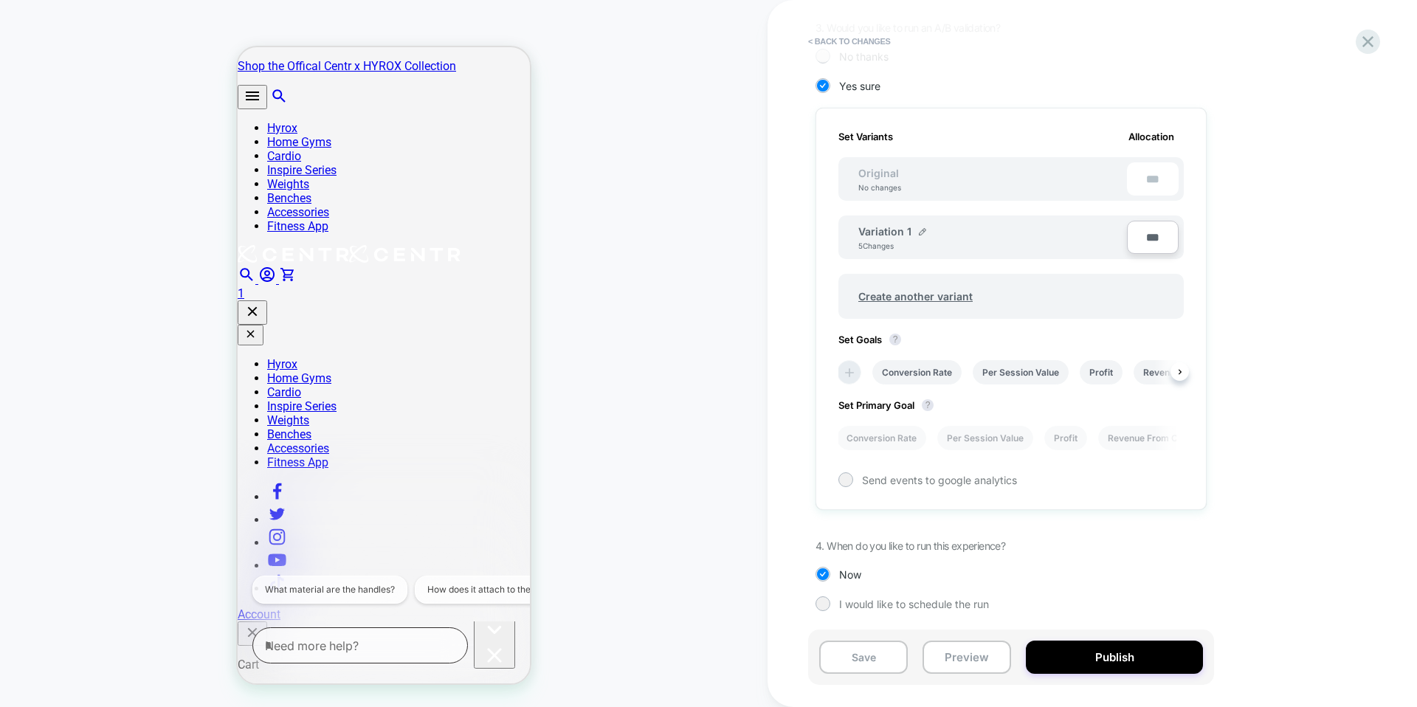
click at [852, 376] on icon at bounding box center [849, 372] width 15 height 15
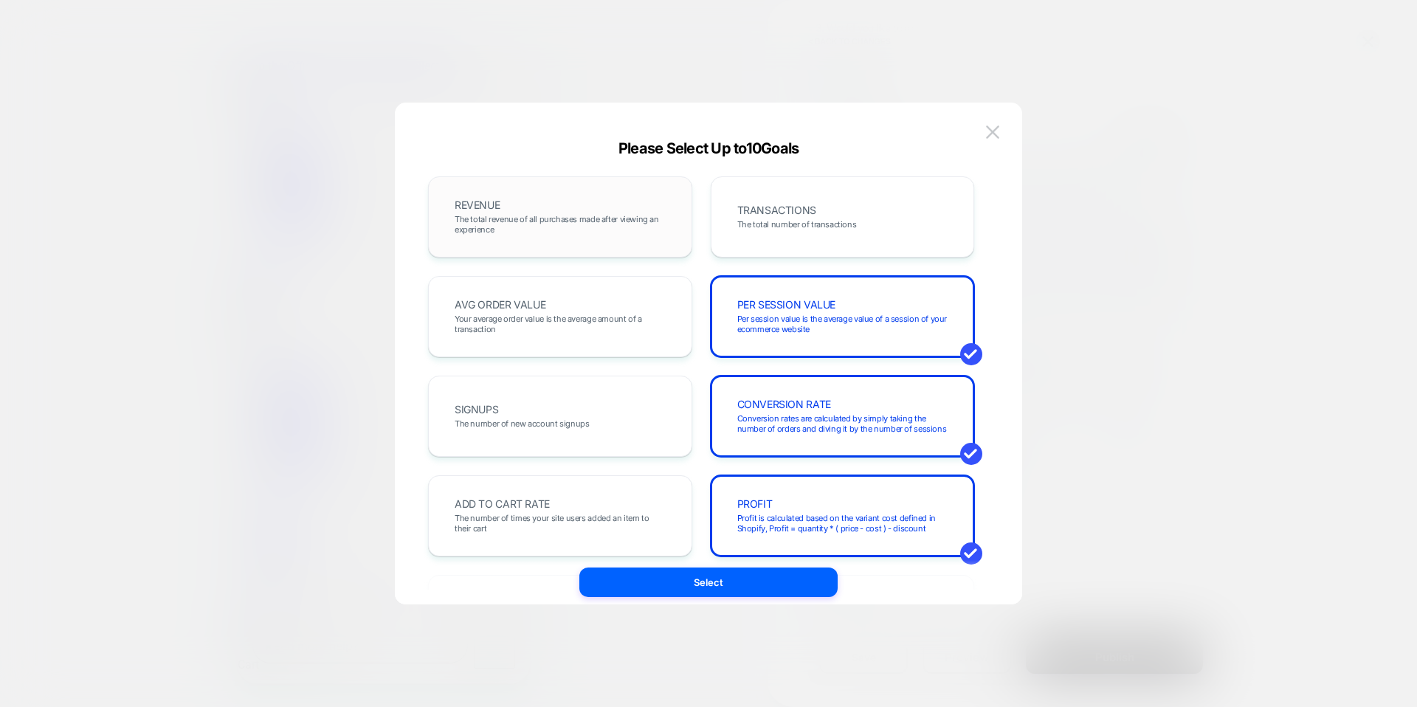
click at [625, 221] on span "The total revenue of all purchases made after viewing an experience" at bounding box center [560, 224] width 211 height 21
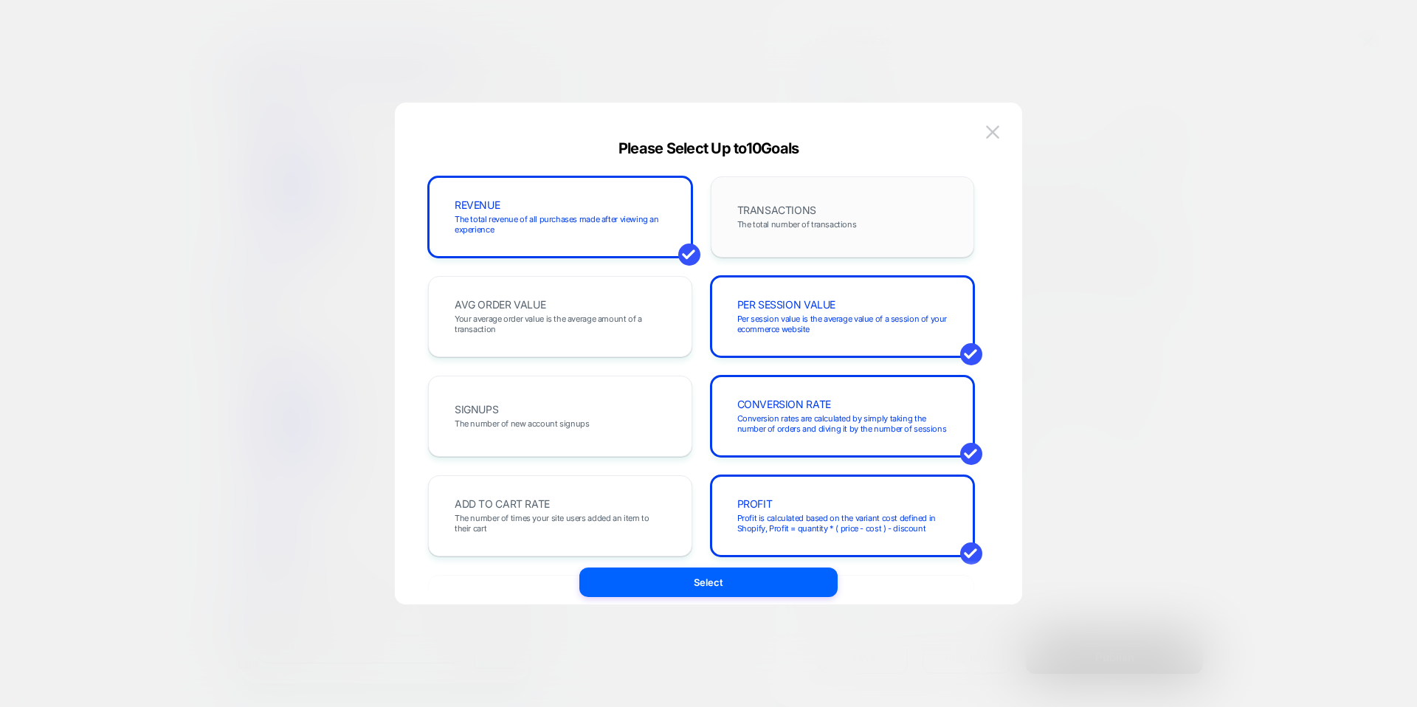
click at [817, 208] on div "TRANSACTIONS The total number of transactions" at bounding box center [842, 217] width 233 height 50
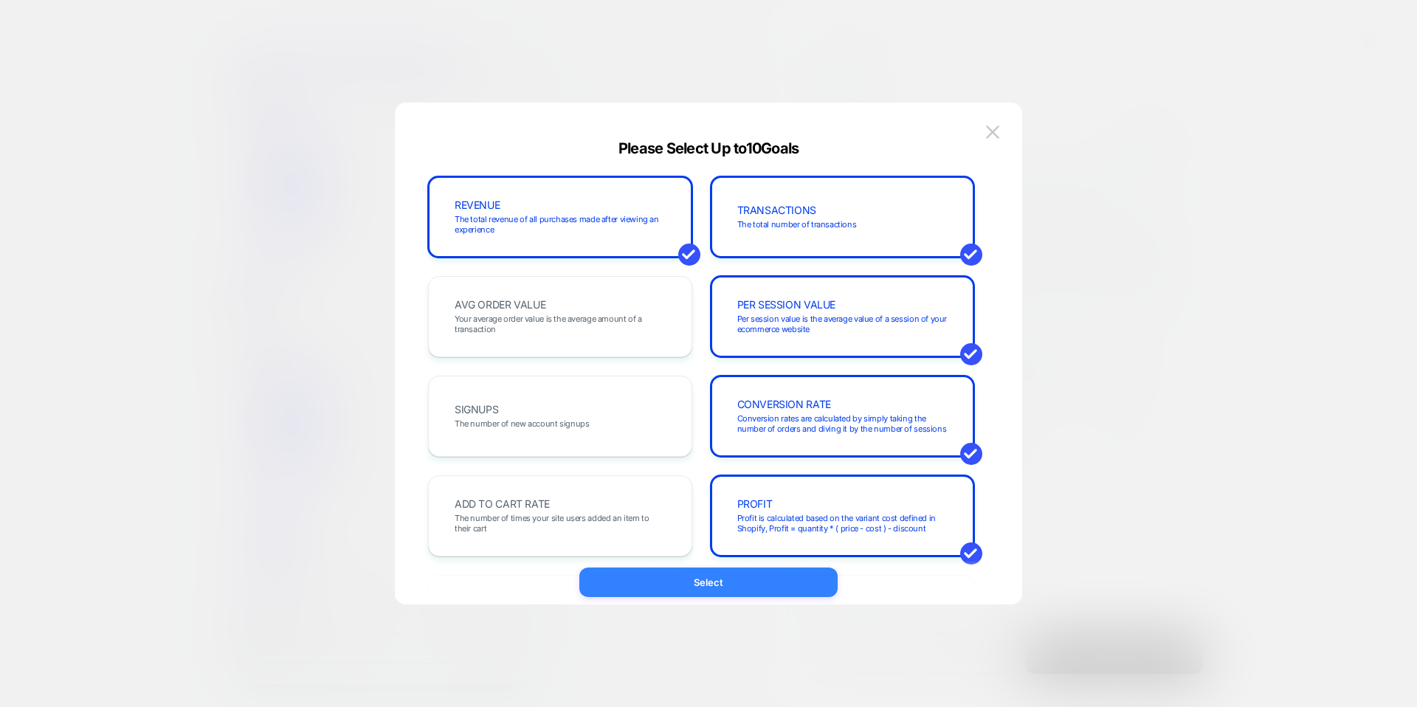
click at [738, 587] on button "Select" at bounding box center [709, 583] width 258 height 30
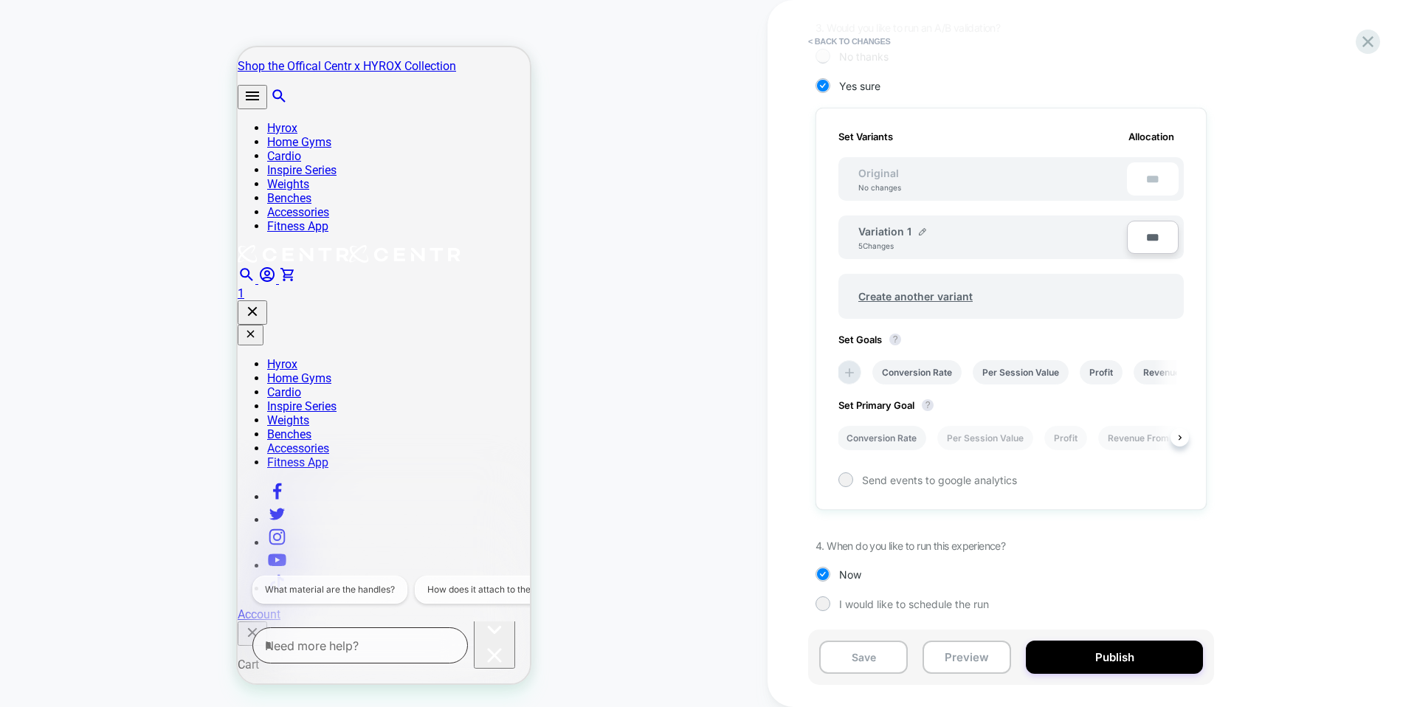
click at [893, 435] on li "Conversion Rate" at bounding box center [881, 438] width 89 height 24
click at [1095, 652] on button "Publish" at bounding box center [1114, 657] width 177 height 33
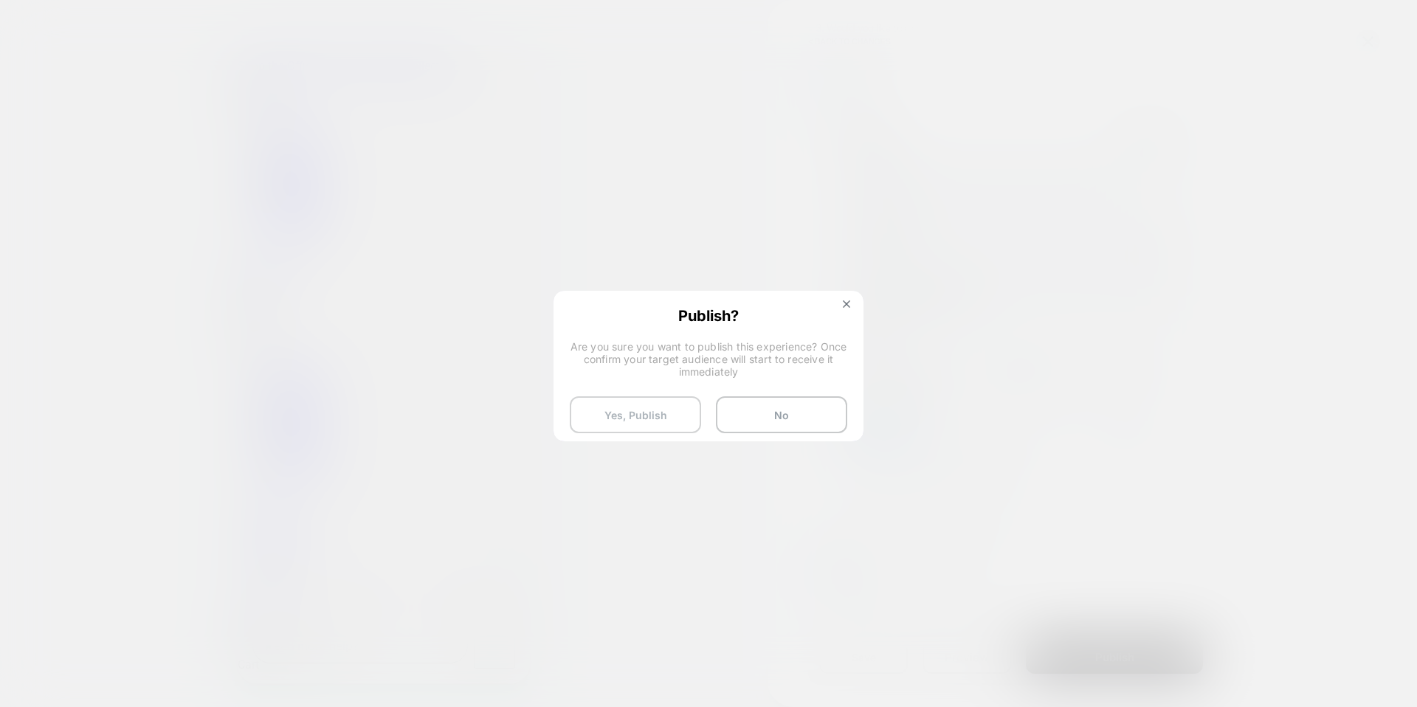
click at [688, 422] on button "Yes, Publish" at bounding box center [635, 414] width 131 height 37
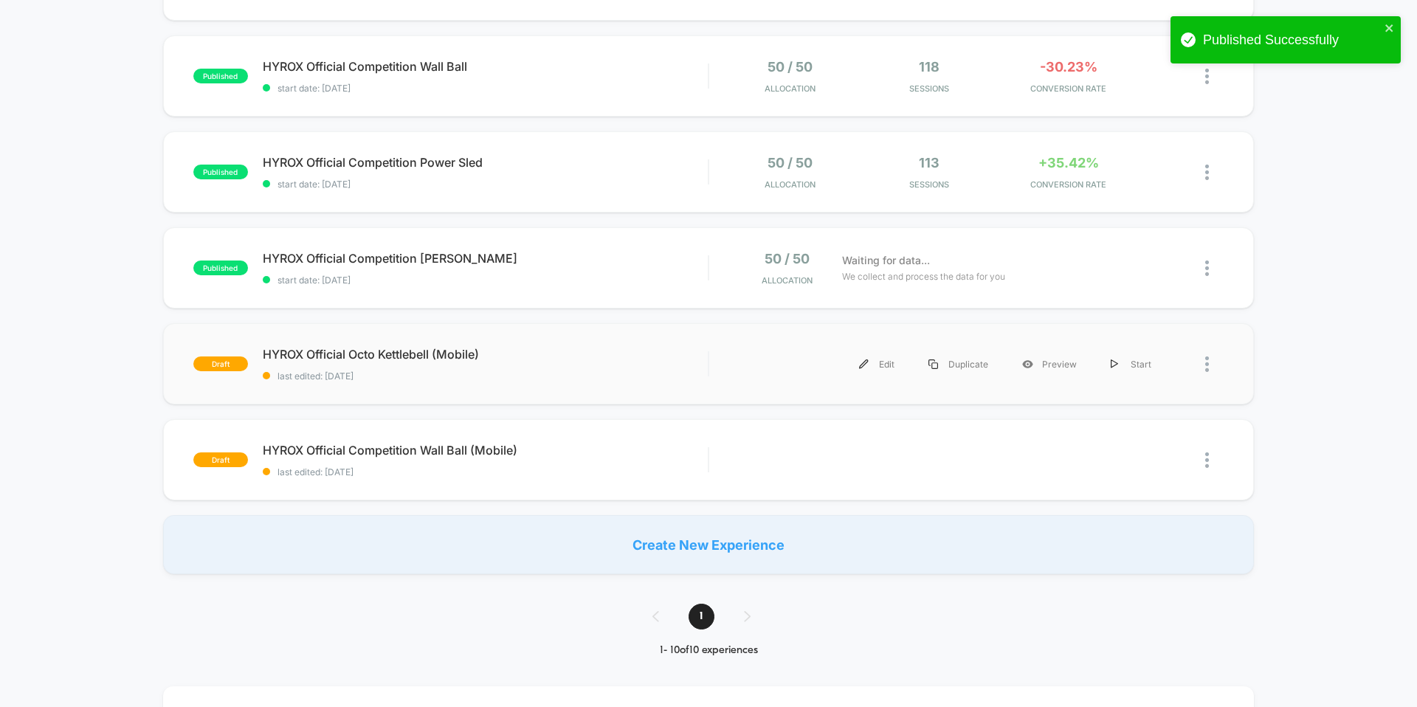
scroll to position [606, 0]
click at [867, 365] on img at bounding box center [864, 364] width 10 height 10
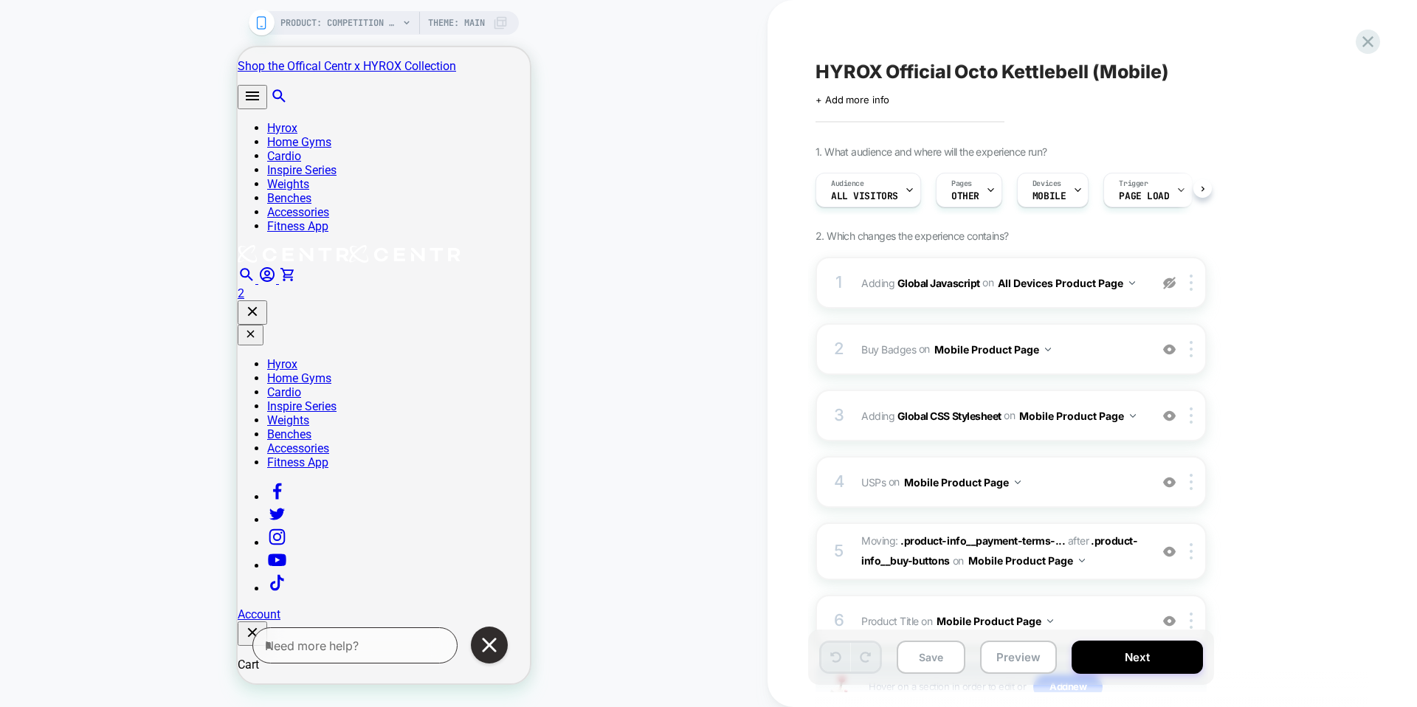
scroll to position [0, 1]
click at [1192, 282] on img at bounding box center [1191, 283] width 3 height 16
click at [1181, 357] on div "Delete" at bounding box center [1192, 360] width 131 height 40
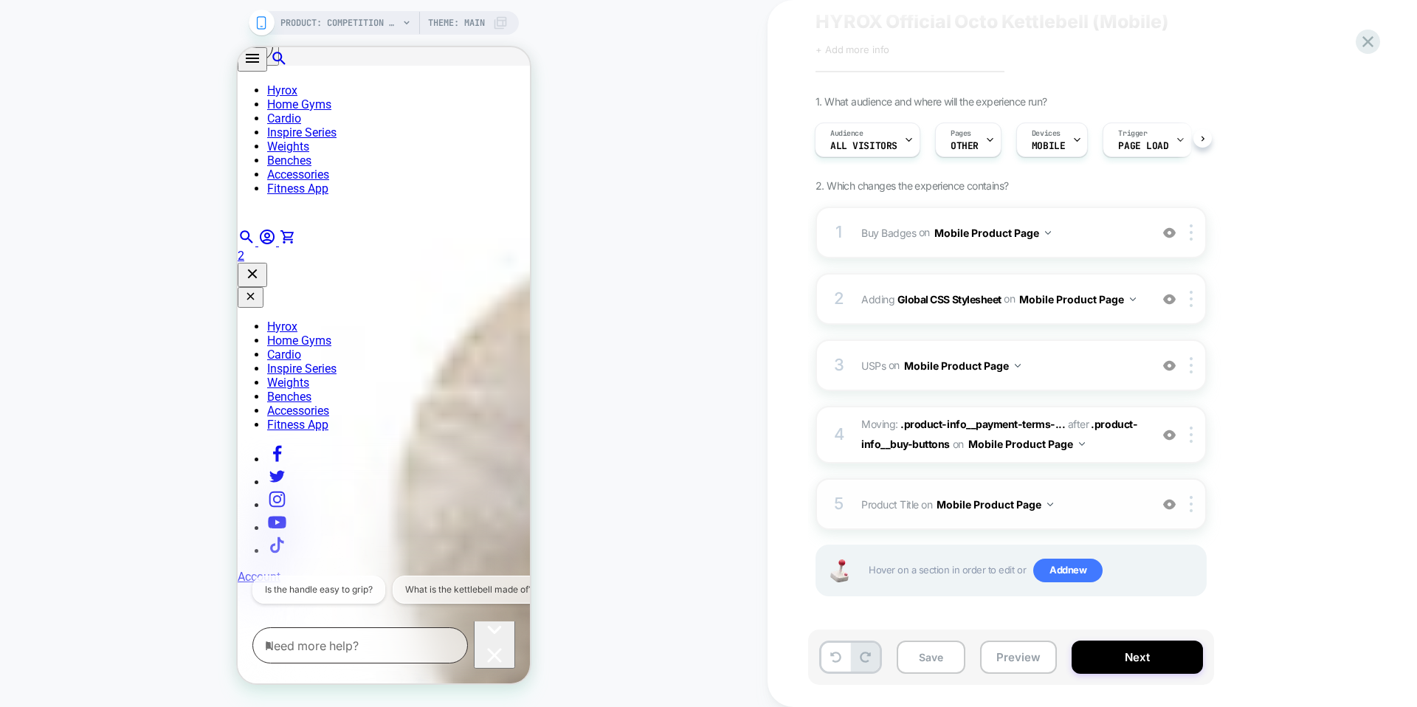
scroll to position [672, 0]
click at [1104, 652] on button "Next" at bounding box center [1137, 657] width 131 height 33
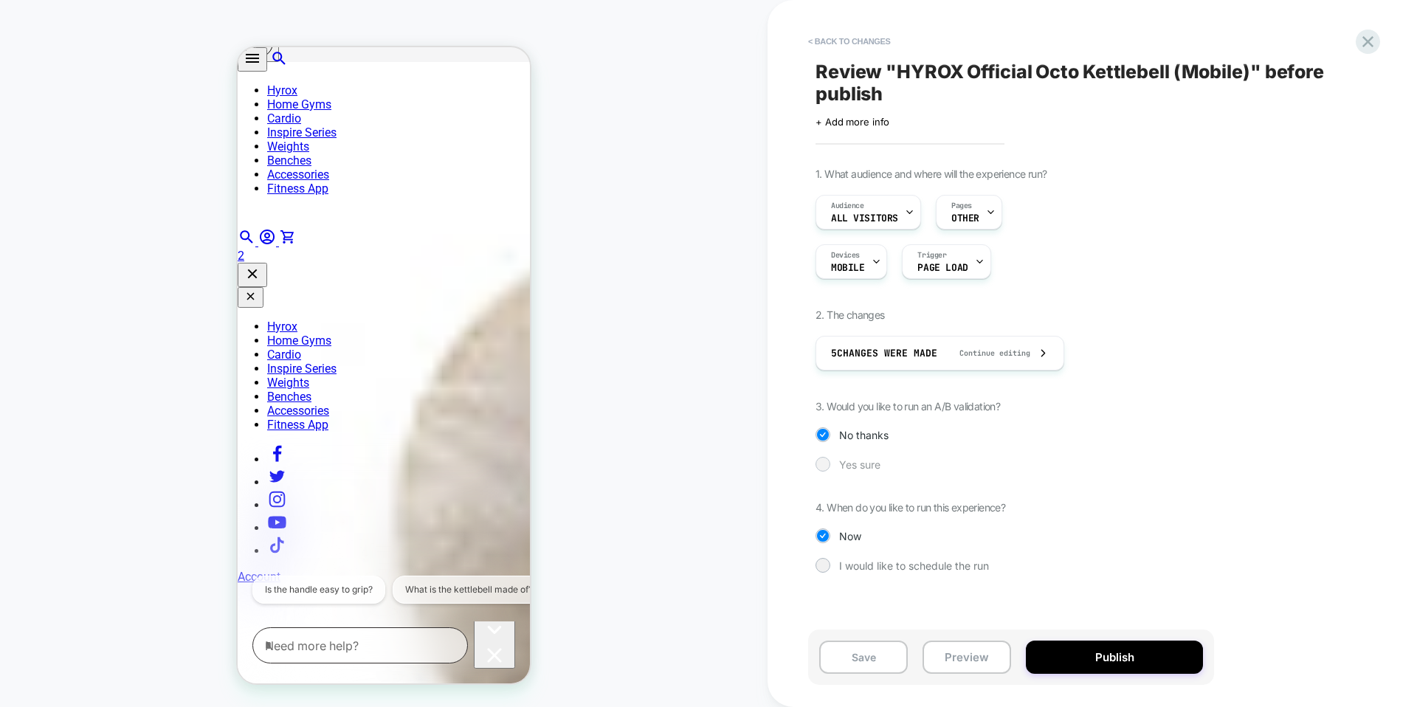
click at [828, 460] on div at bounding box center [822, 463] width 11 height 11
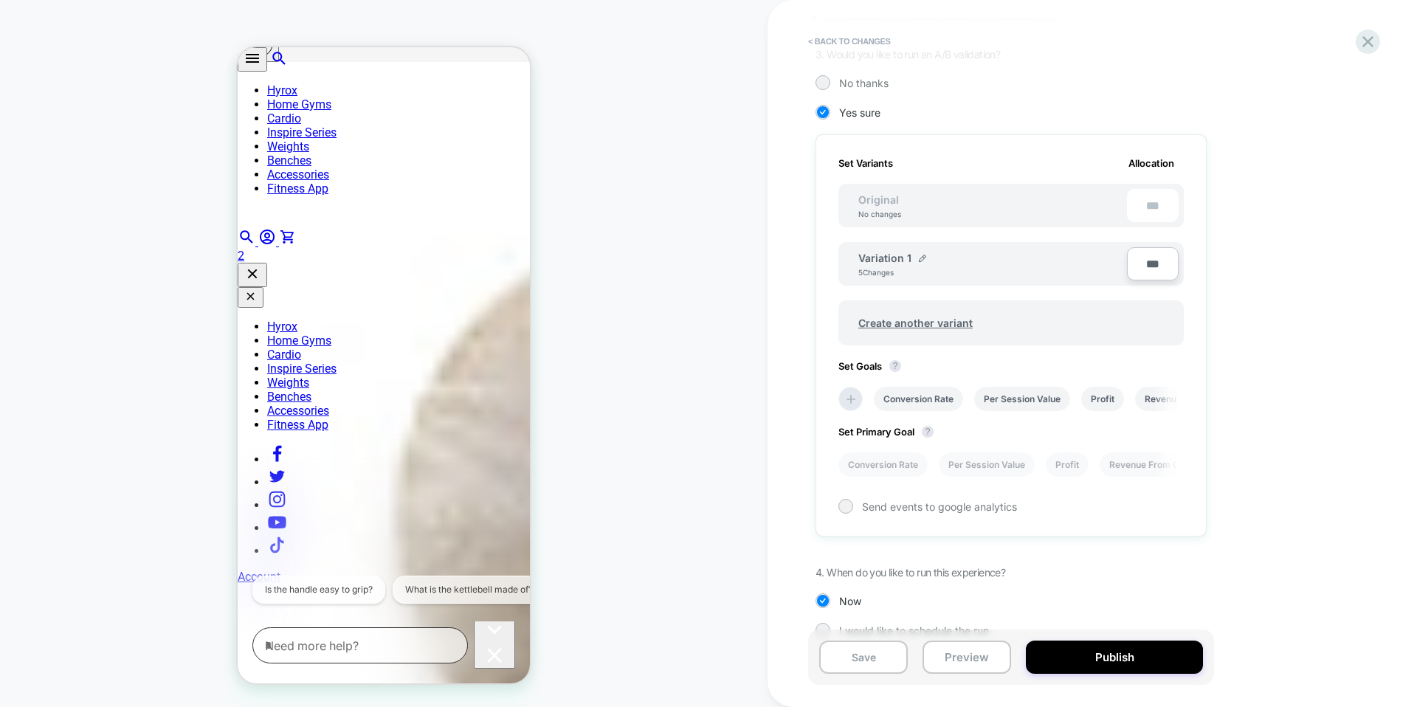
scroll to position [379, 0]
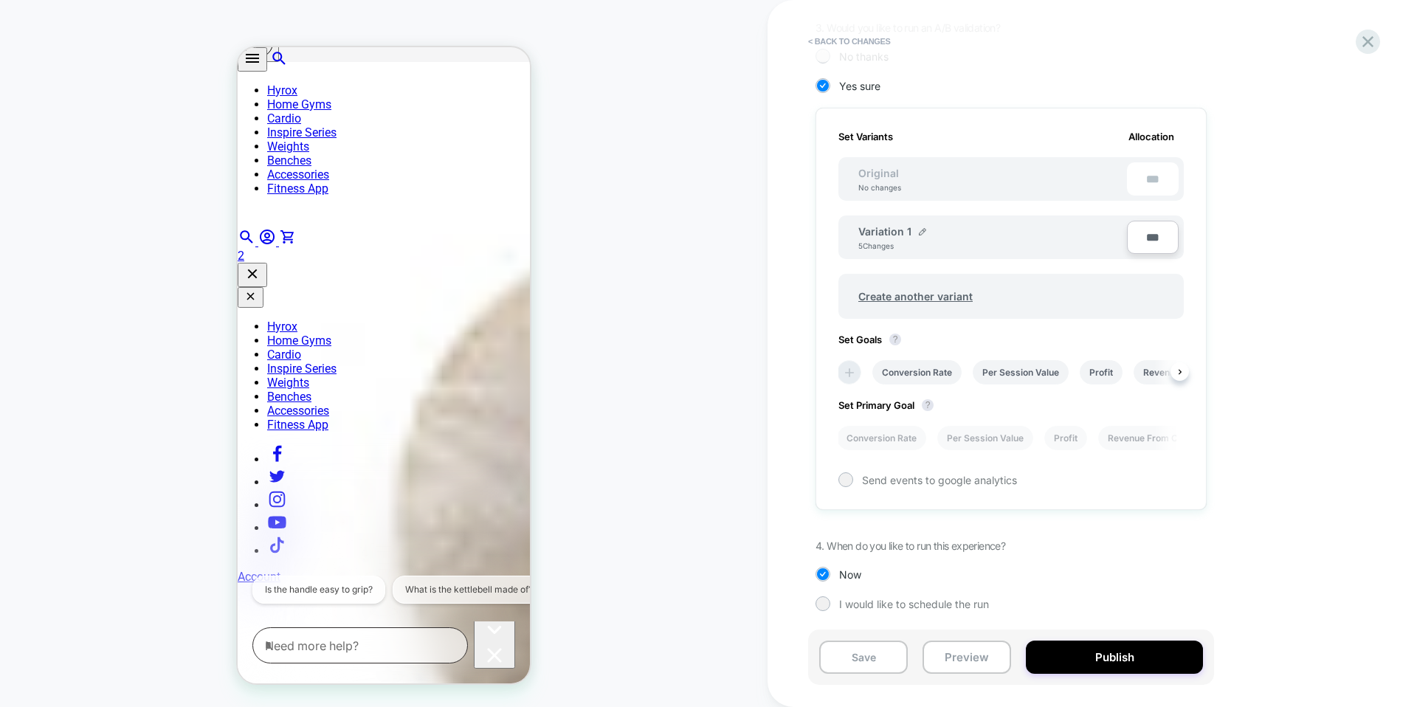
click at [855, 368] on icon at bounding box center [849, 372] width 15 height 15
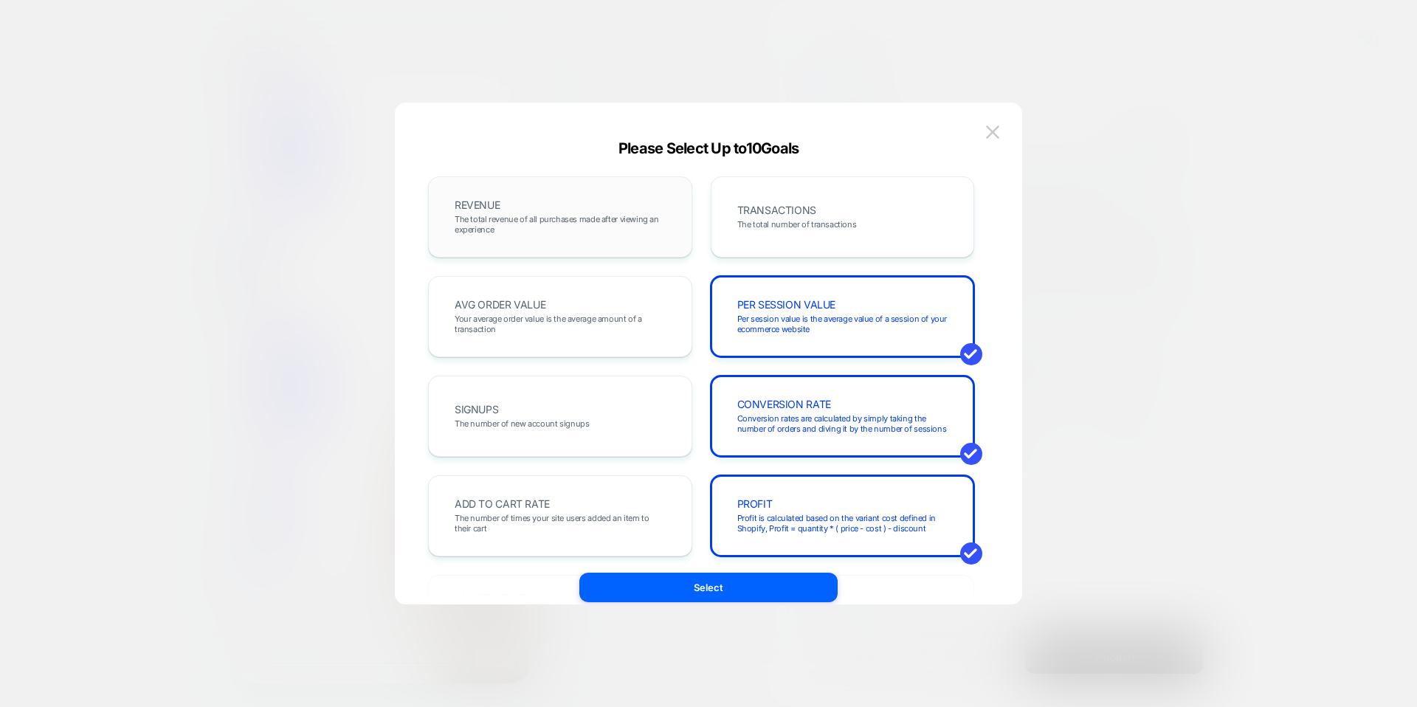
click at [574, 215] on span "The total revenue of all purchases made after viewing an experience" at bounding box center [560, 224] width 211 height 21
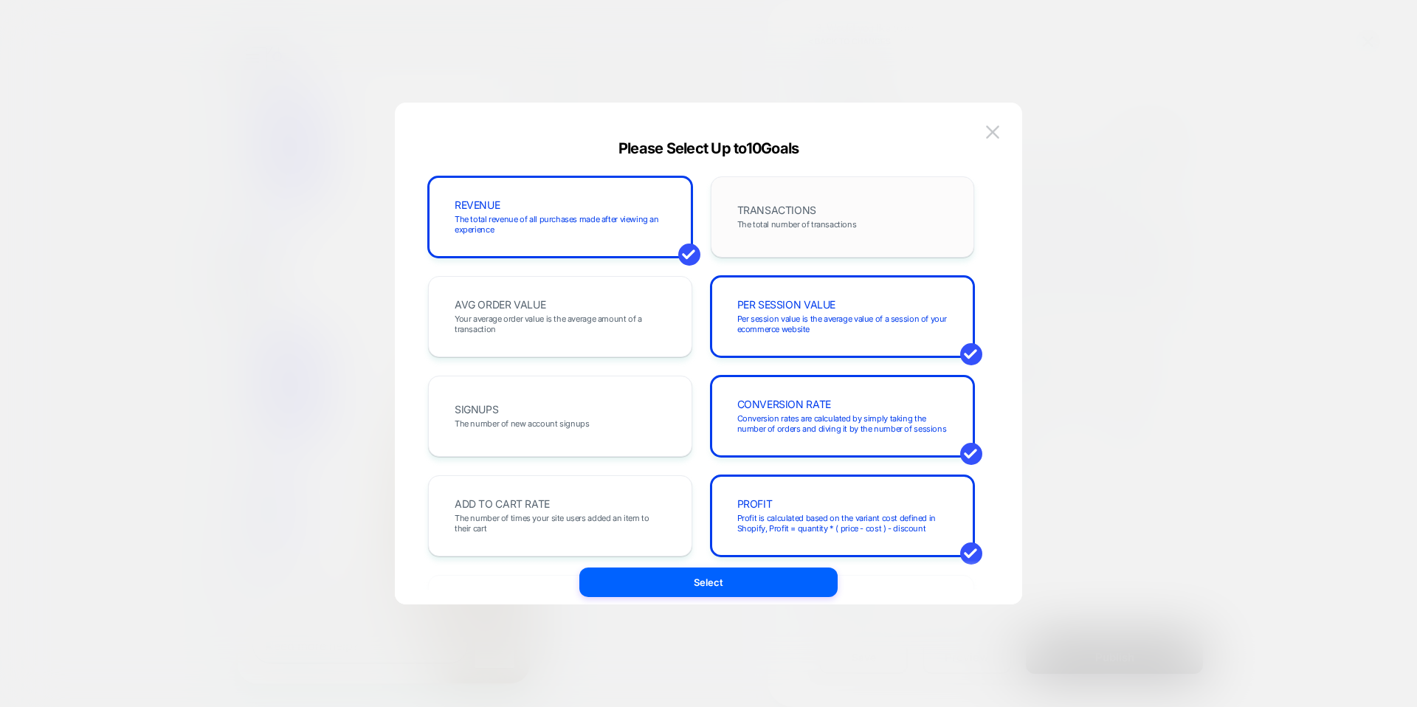
click at [850, 211] on div "TRANSACTIONS The total number of transactions" at bounding box center [842, 217] width 233 height 50
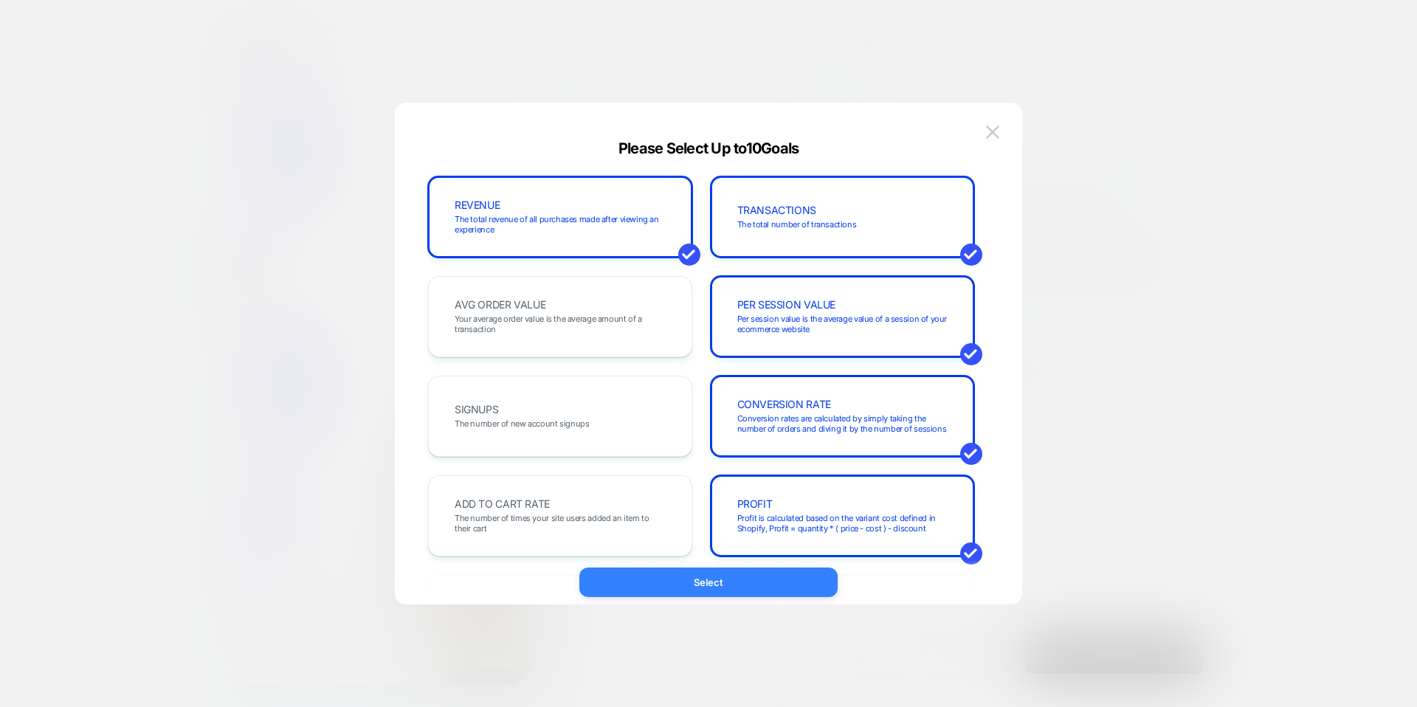
click at [744, 582] on button "Select" at bounding box center [709, 583] width 258 height 30
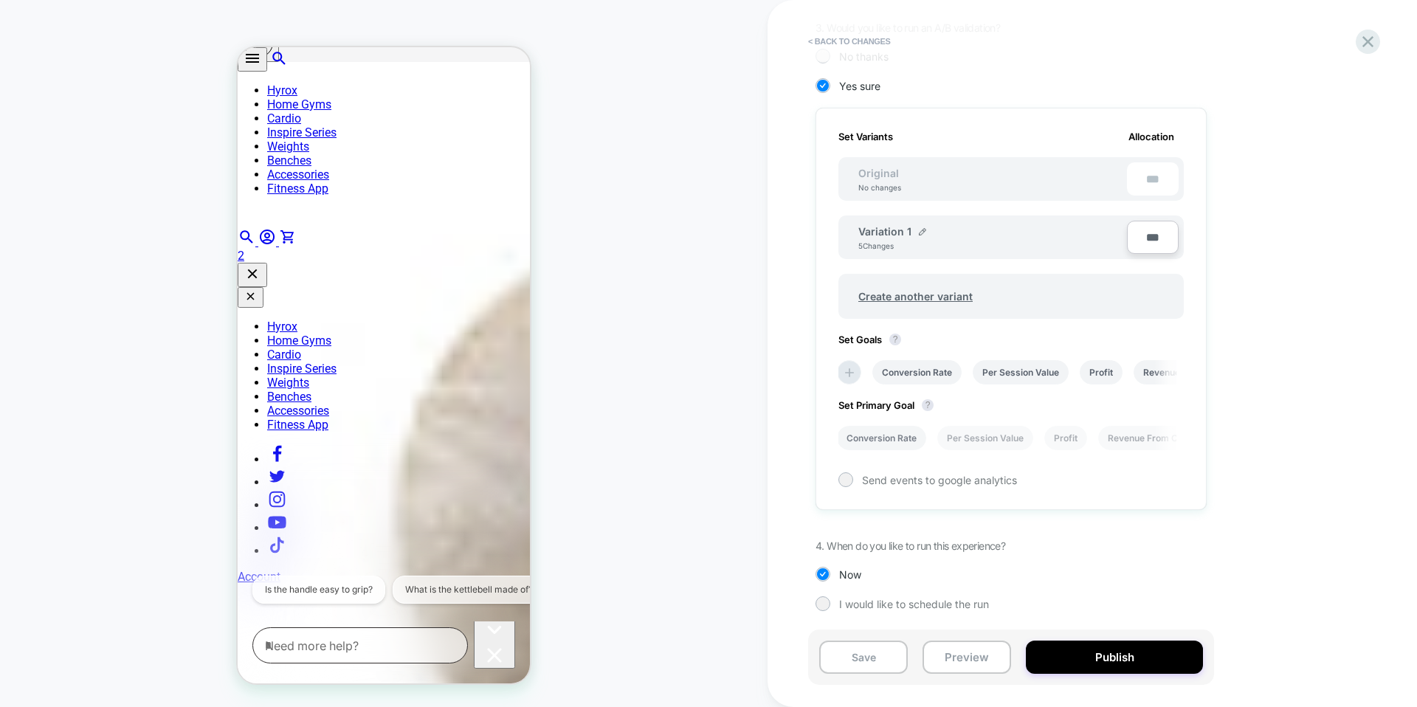
click at [882, 446] on li "Conversion Rate" at bounding box center [881, 438] width 89 height 24
click at [1095, 661] on button "Publish" at bounding box center [1114, 657] width 177 height 33
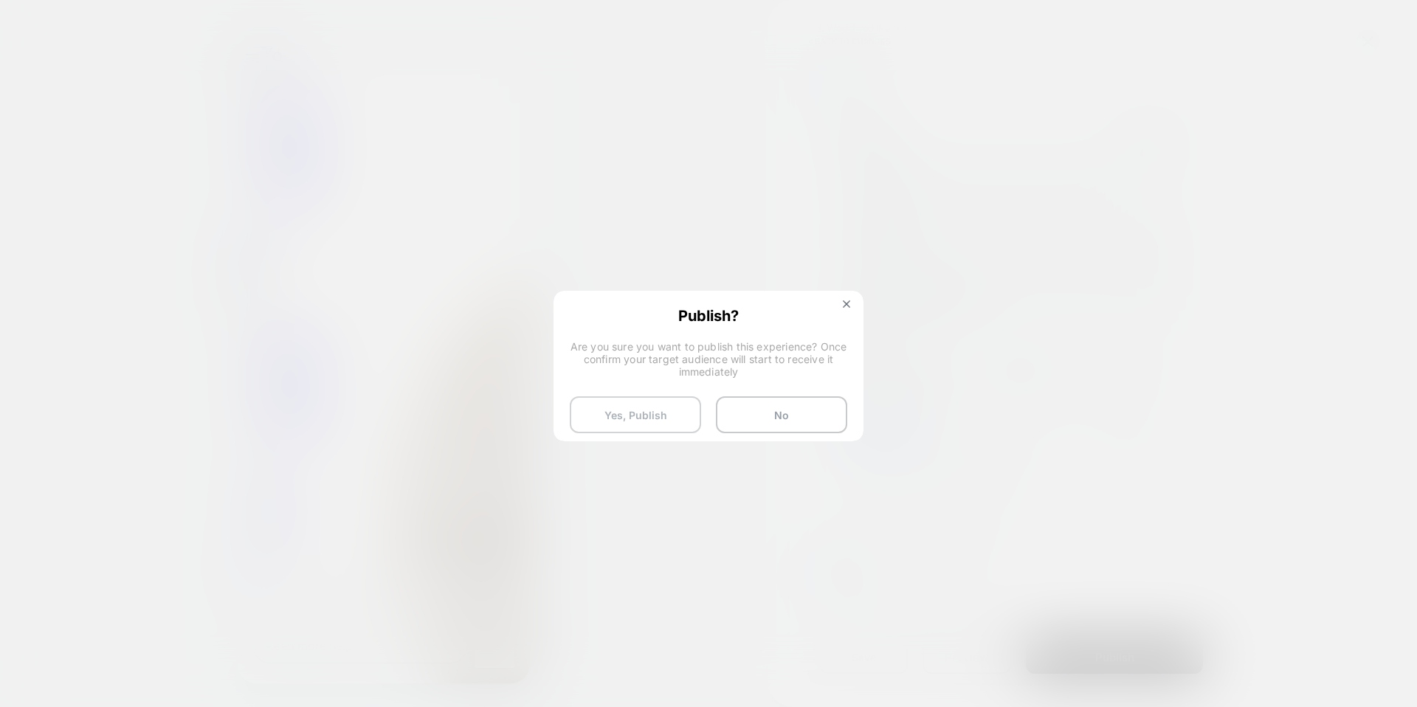
click at [672, 419] on button "Yes, Publish" at bounding box center [635, 414] width 131 height 37
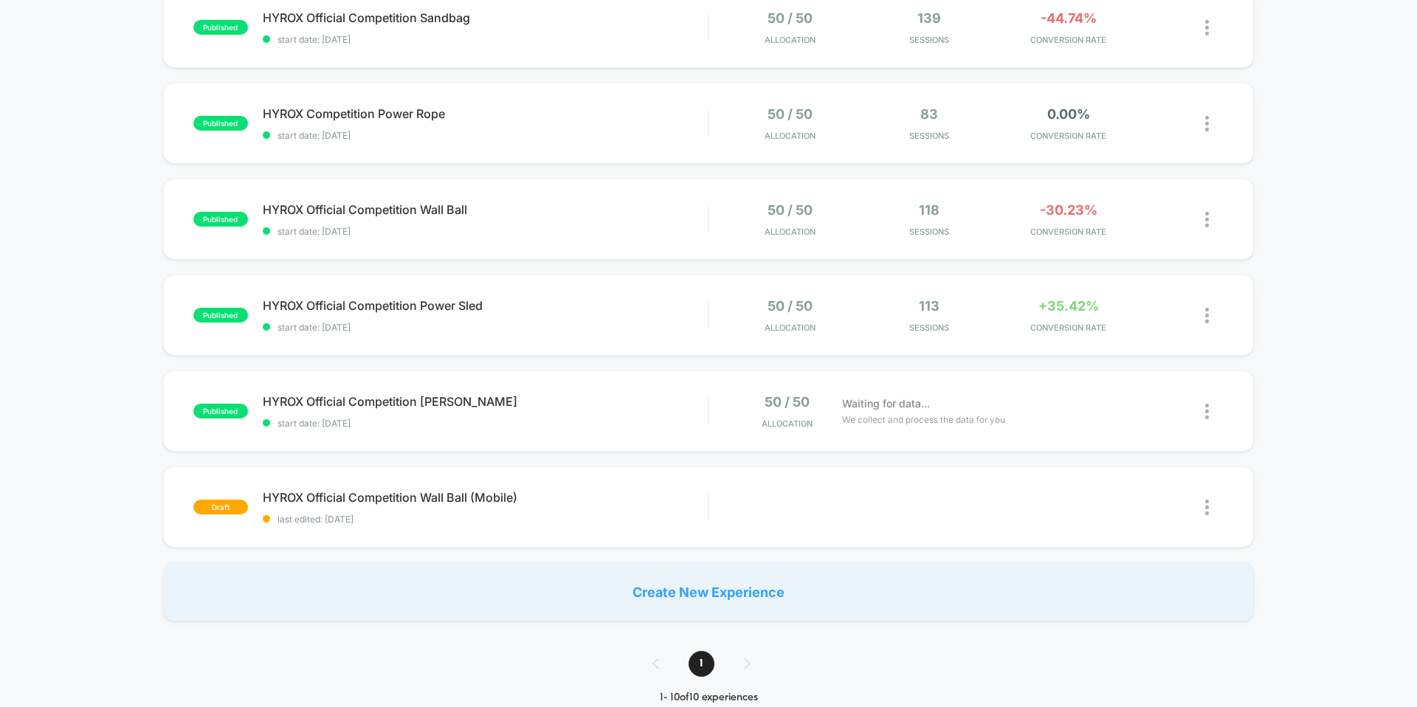
scroll to position [565, 0]
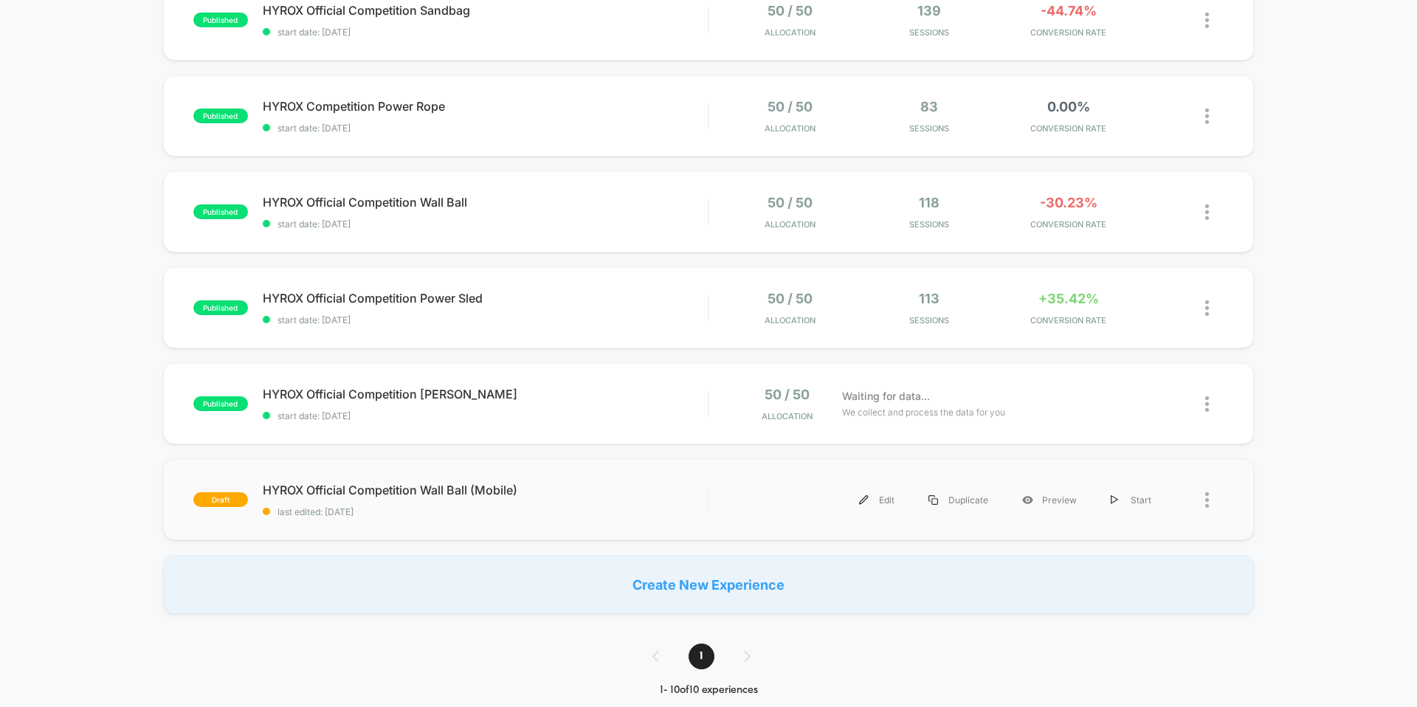
click at [643, 479] on div "draft HYROX Official Competition Wall Ball (Mobile) last edited: [DATE] Edit Du…" at bounding box center [708, 499] width 1091 height 81
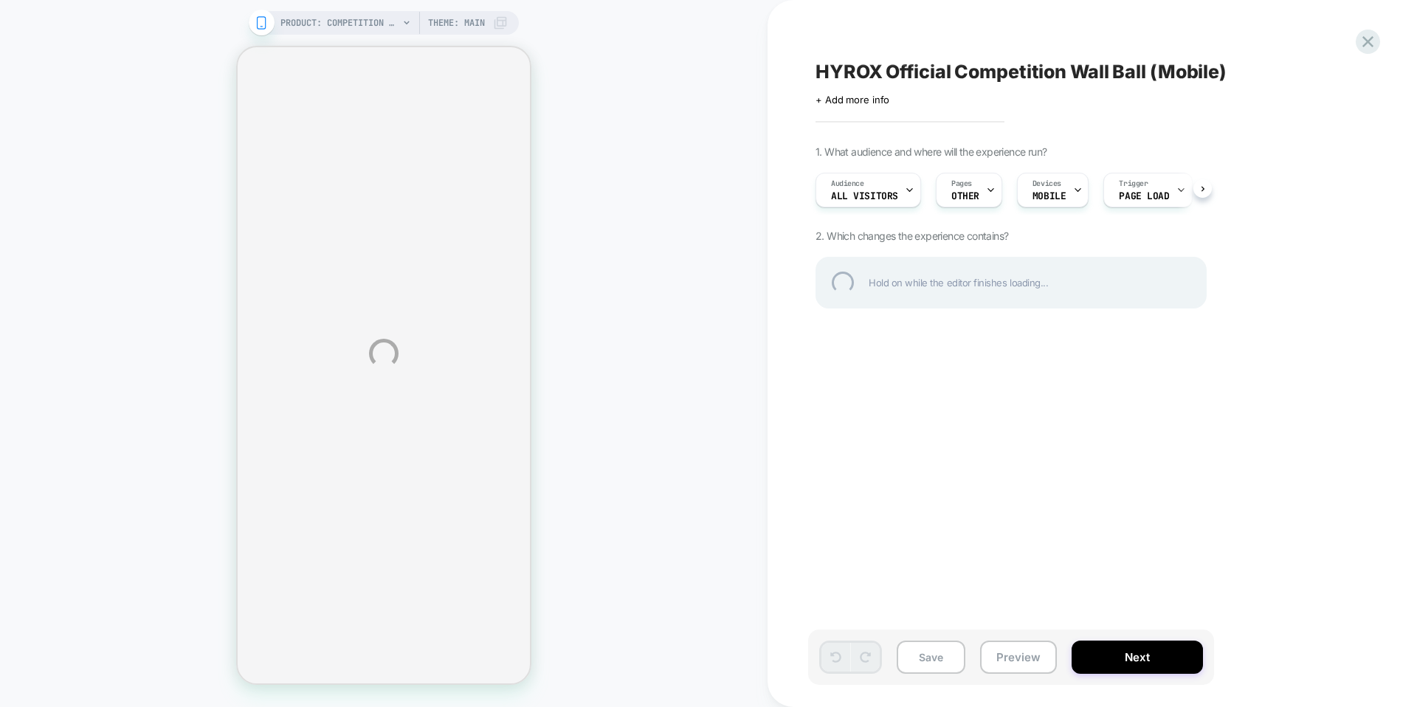
click at [1116, 660] on div "PRODUCT: Competition Wall Ball [centr x hyrox] PRODUCT: Competition Wall Ball […" at bounding box center [708, 353] width 1417 height 707
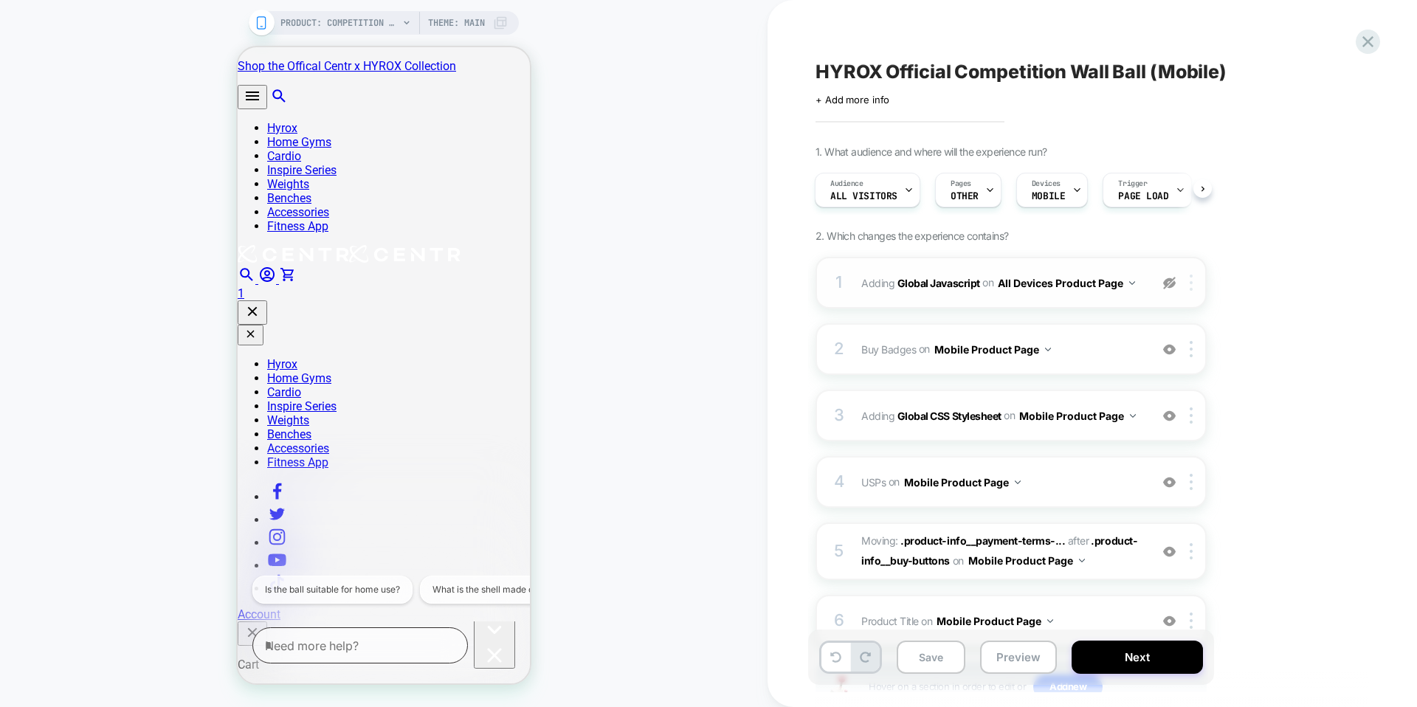
click at [1191, 286] on img at bounding box center [1191, 283] width 3 height 16
click at [1161, 360] on div "Delete" at bounding box center [1192, 360] width 131 height 40
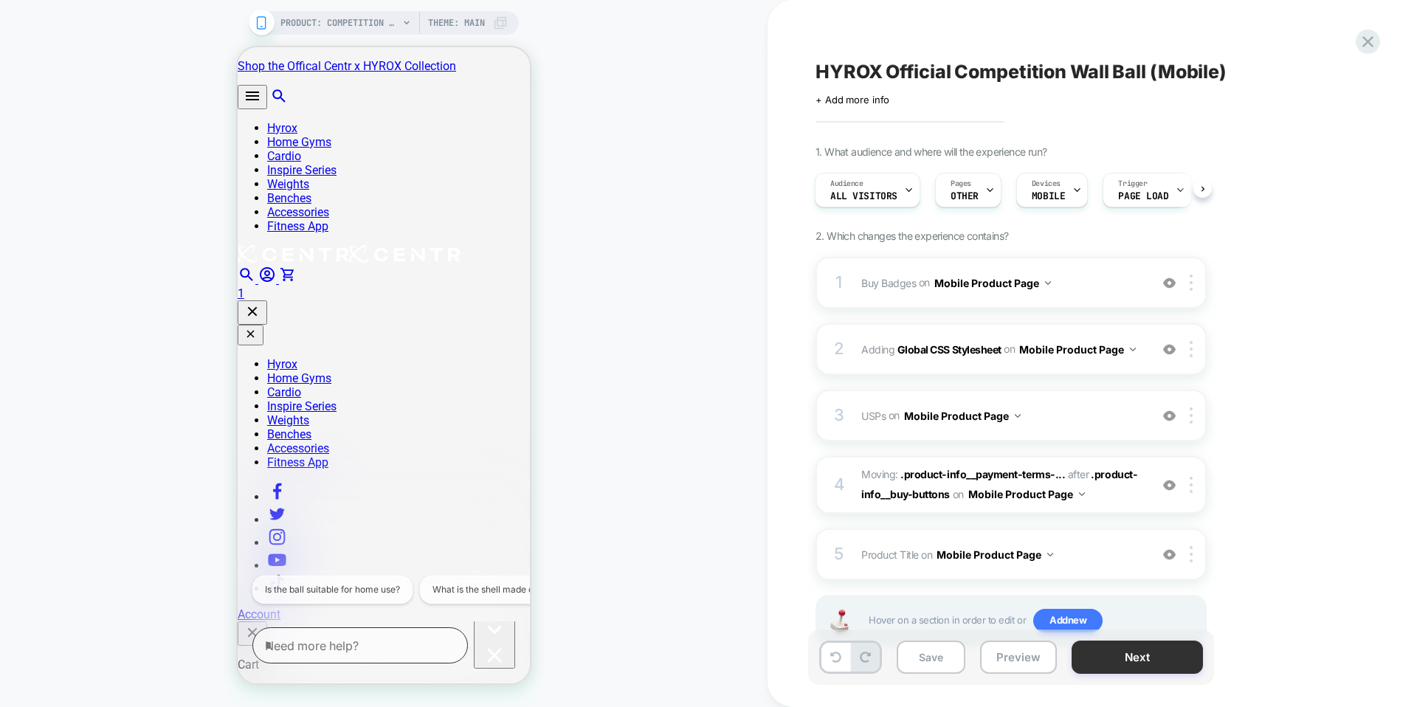
click at [1126, 665] on button "Next" at bounding box center [1137, 657] width 131 height 33
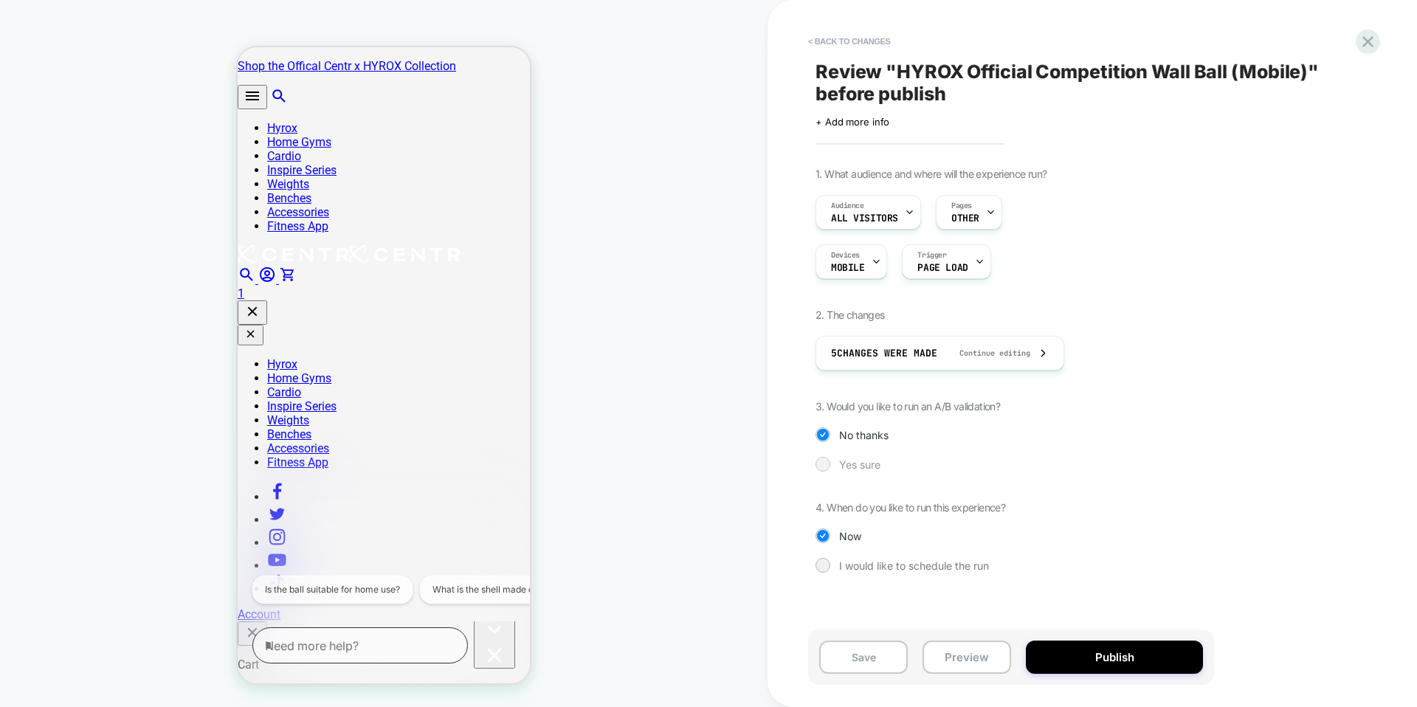
click at [856, 464] on span "Yes sure" at bounding box center [859, 464] width 41 height 13
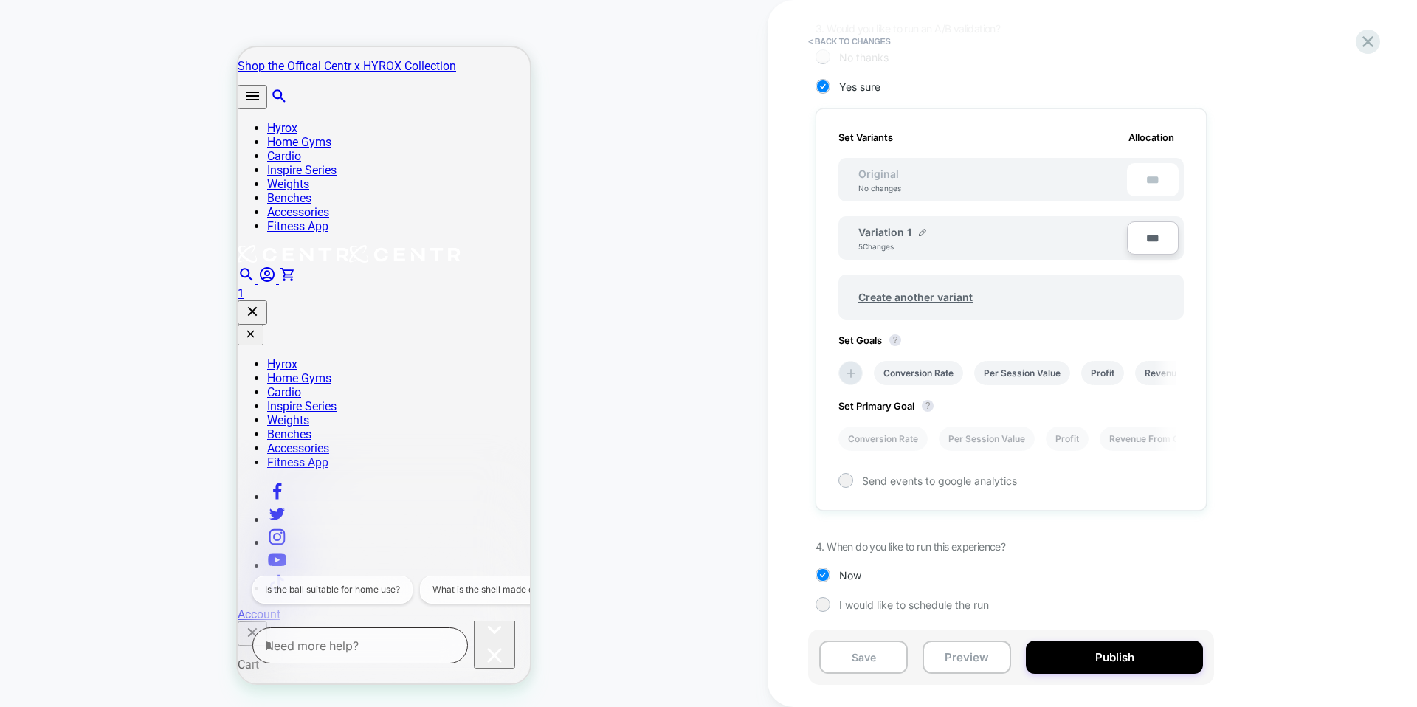
scroll to position [0, 1]
click at [889, 338] on span "Set Goals ?" at bounding box center [874, 340] width 70 height 12
click at [847, 371] on icon at bounding box center [849, 372] width 15 height 15
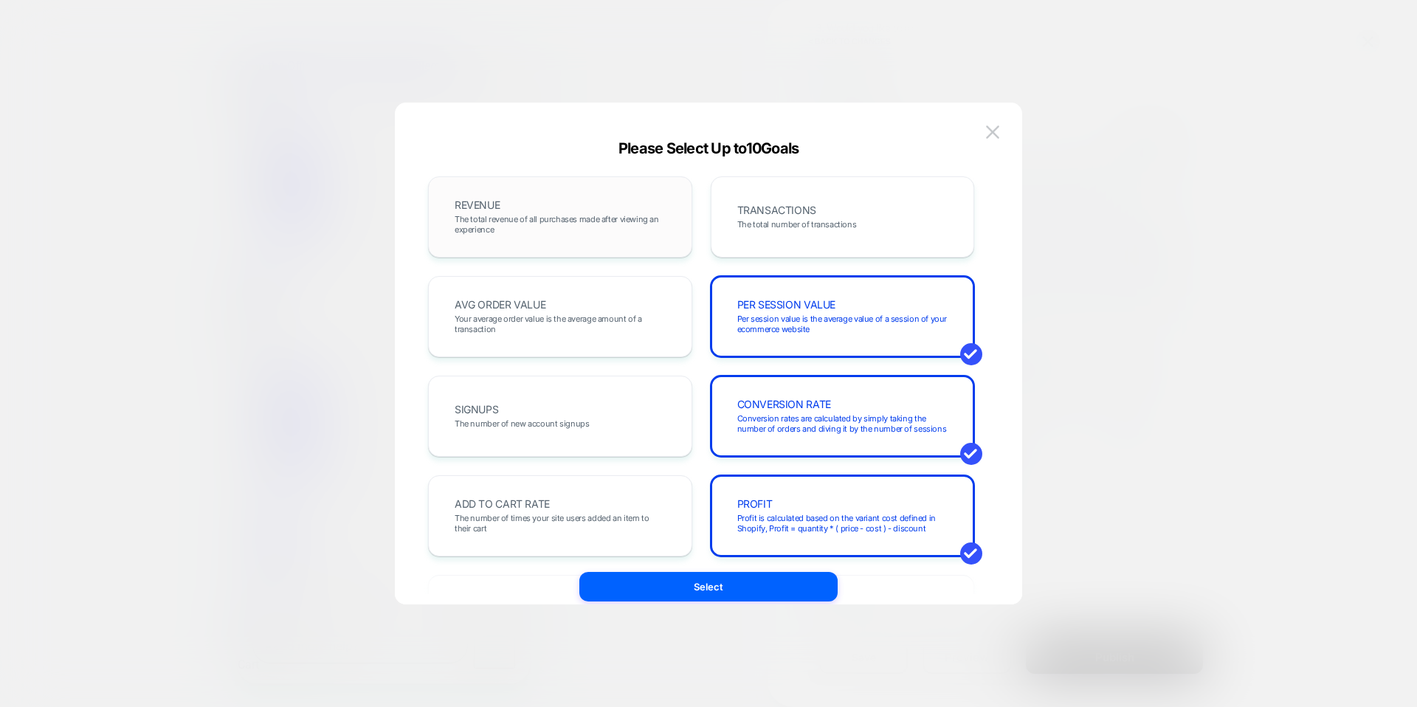
click at [560, 232] on span "The total revenue of all purchases made after viewing an experience" at bounding box center [560, 224] width 211 height 21
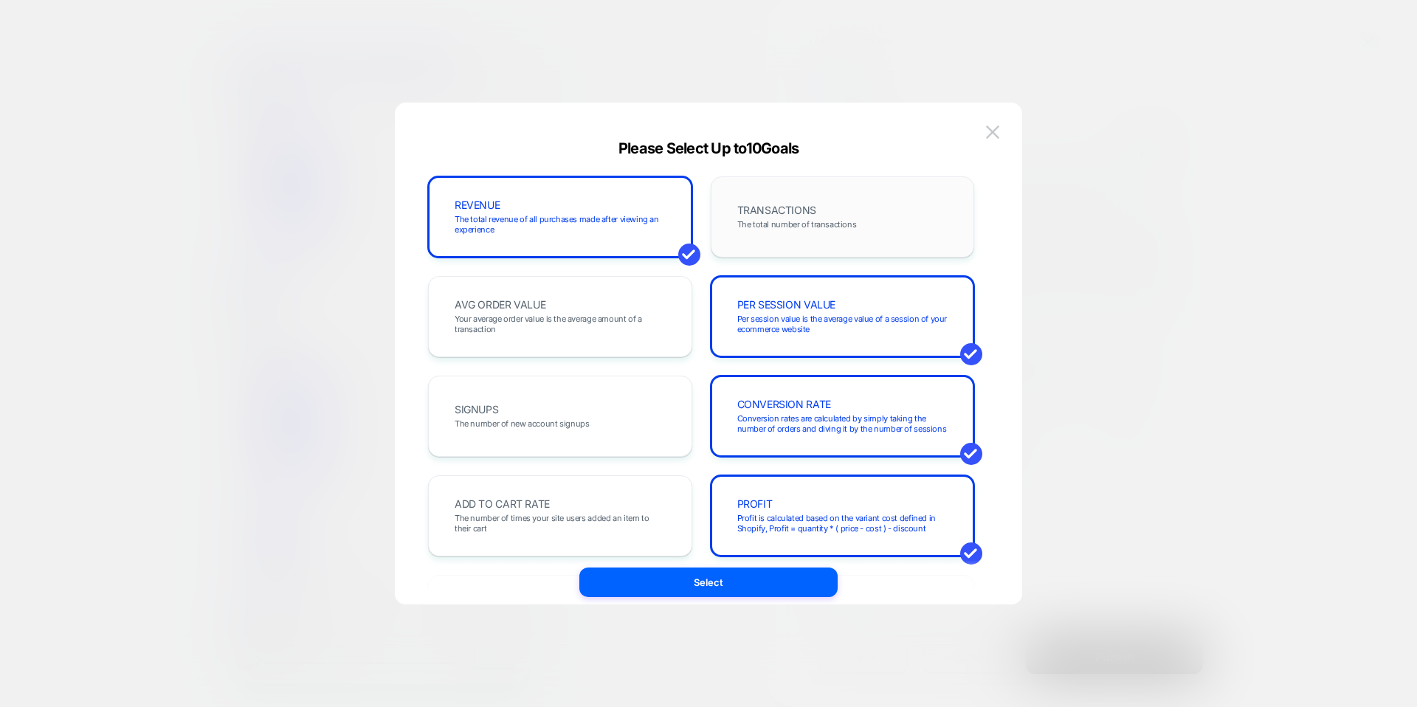
click at [813, 211] on span "TRANSACTIONS" at bounding box center [776, 210] width 79 height 10
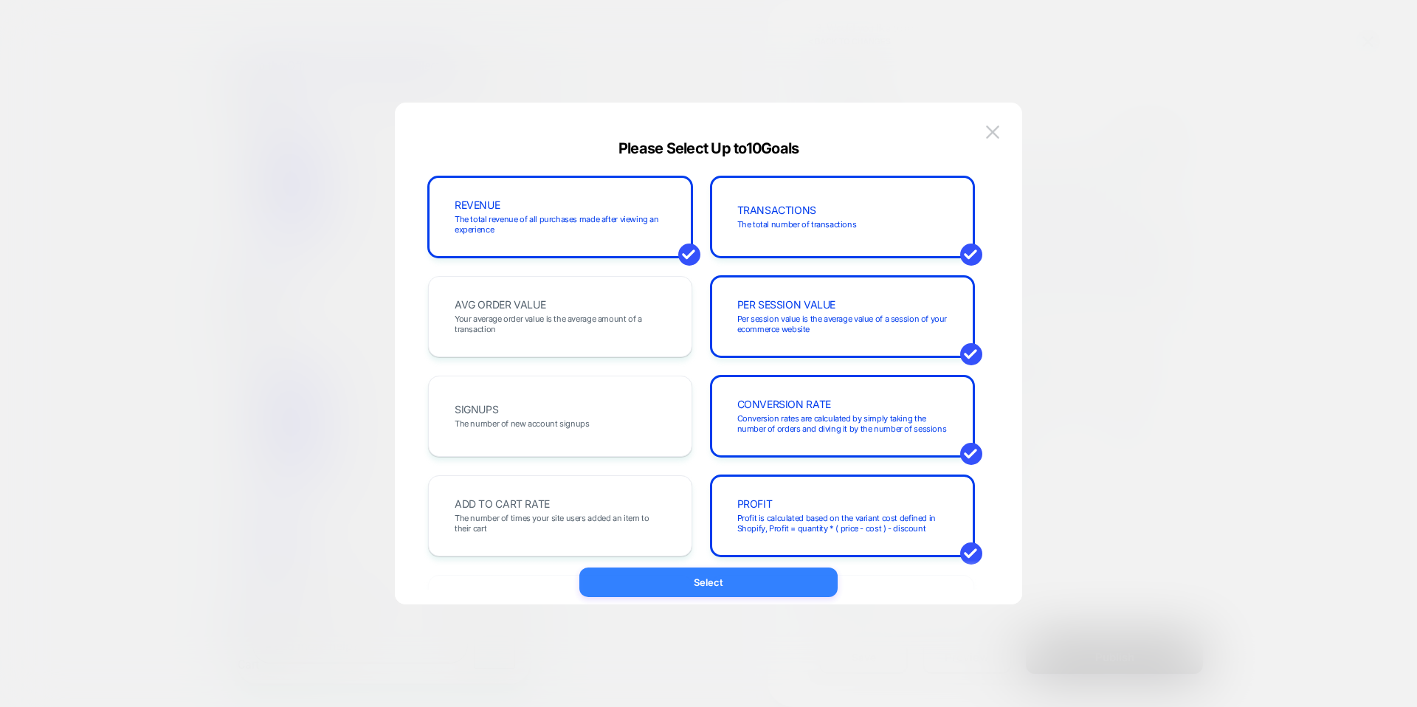
click at [783, 580] on button "Select" at bounding box center [709, 583] width 258 height 30
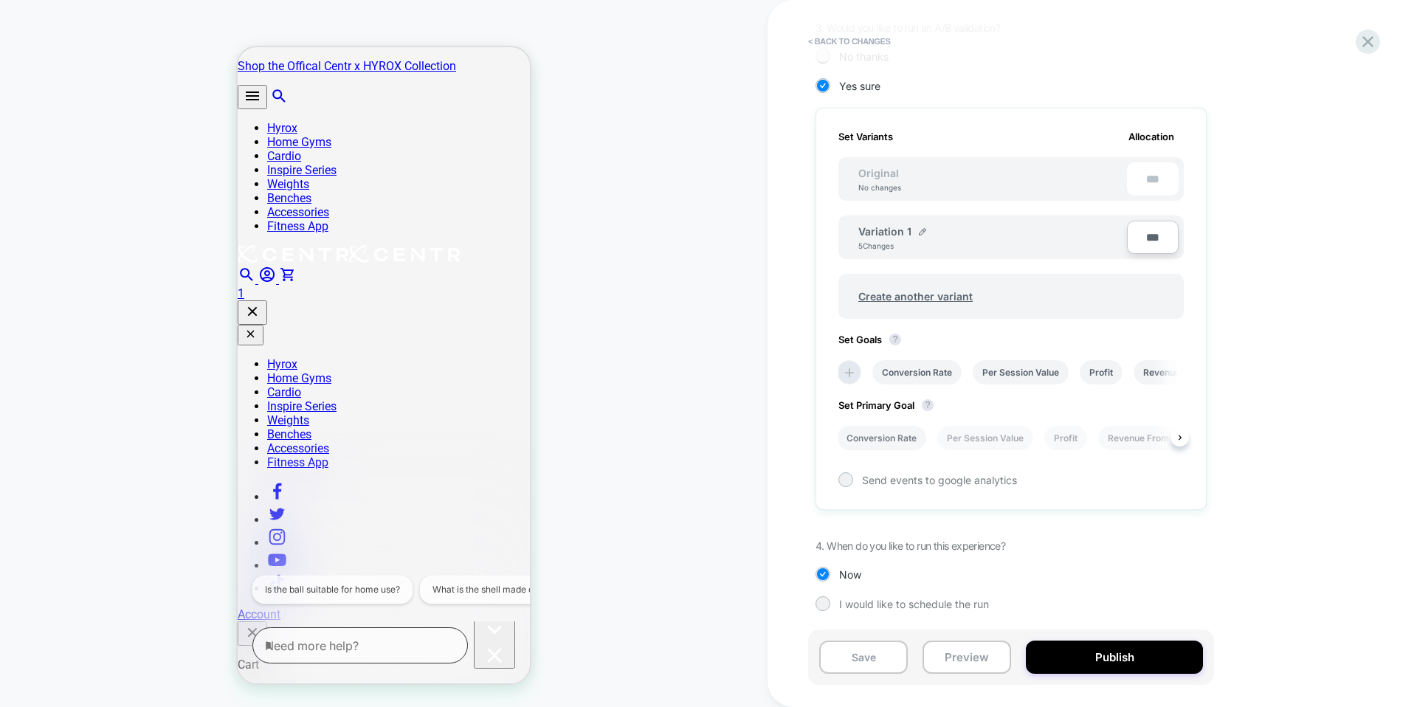
click at [898, 436] on li "Conversion Rate" at bounding box center [881, 438] width 89 height 24
click at [1074, 653] on button "Publish" at bounding box center [1114, 657] width 177 height 33
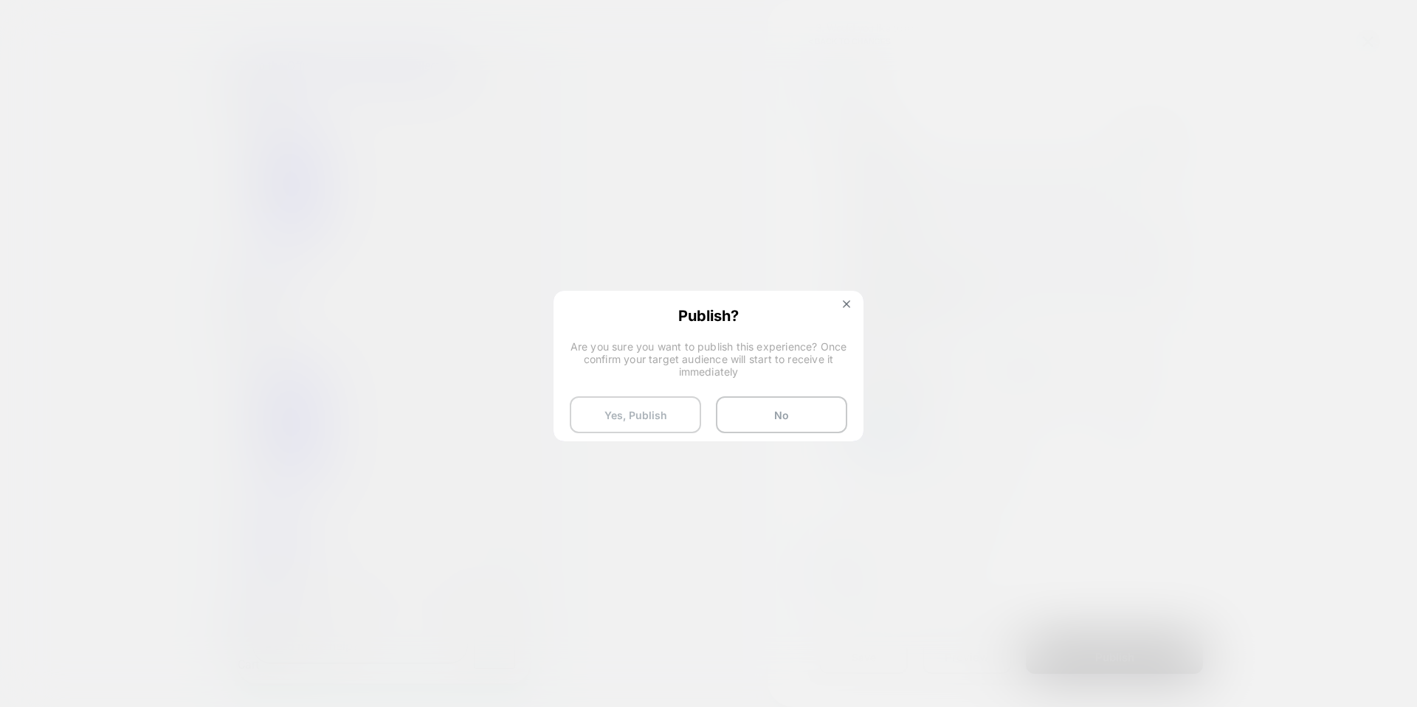
click at [689, 415] on button "Yes, Publish" at bounding box center [635, 414] width 131 height 37
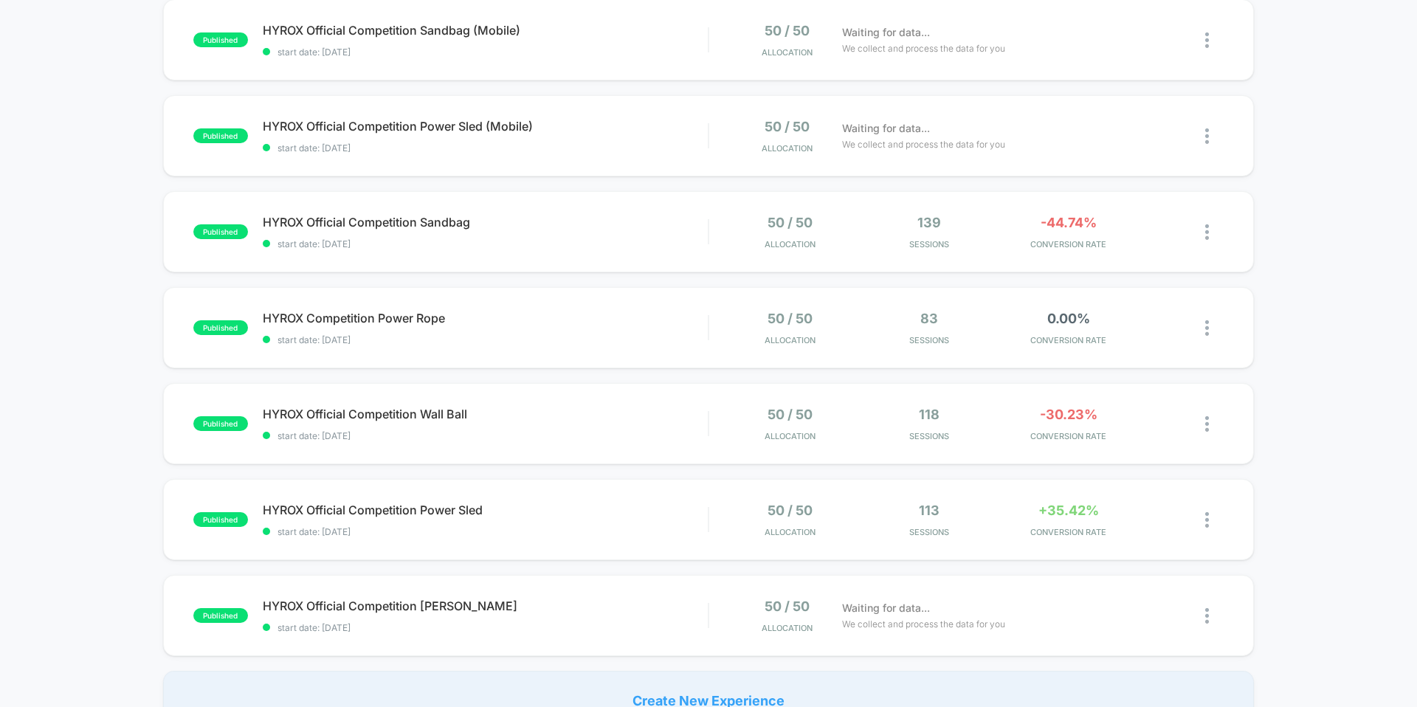
scroll to position [486, 0]
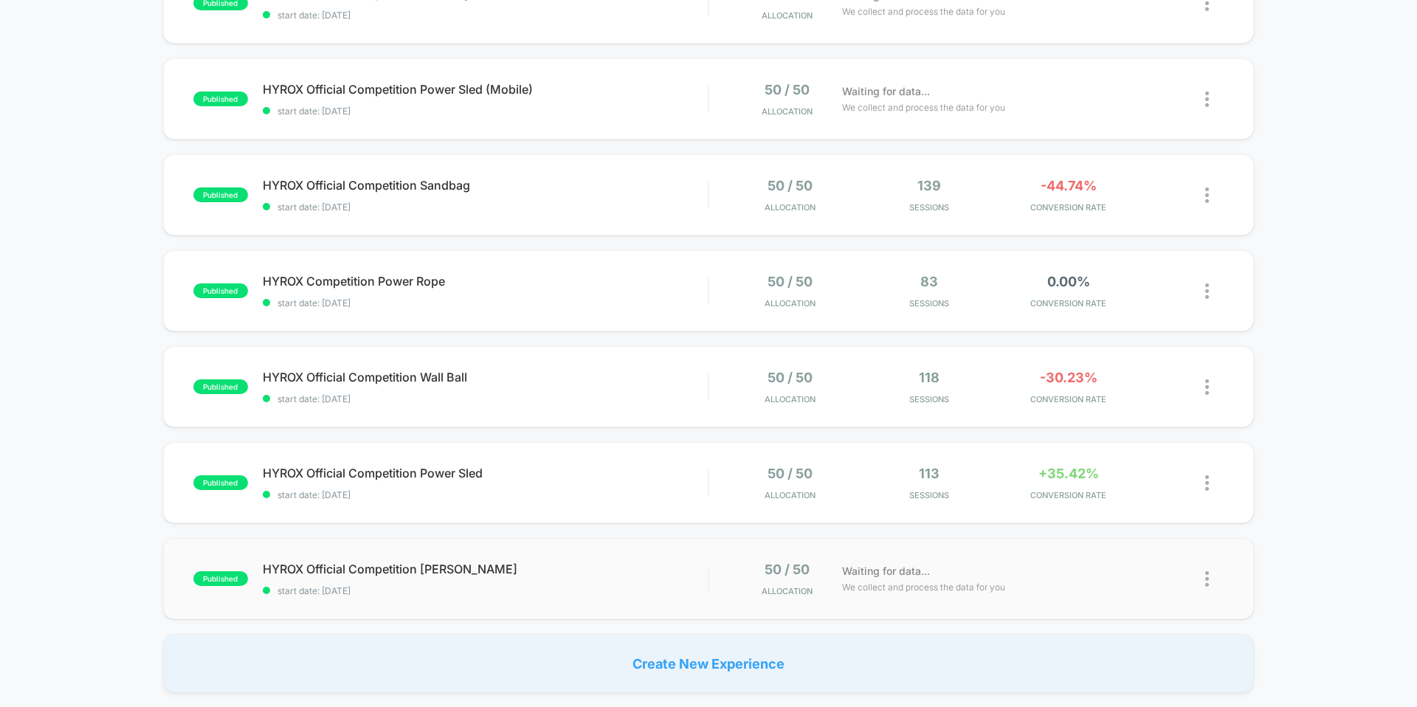
click at [582, 548] on div "published HYROX Official Competition [PERSON_NAME] start date: [DATE] 50 / 50 A…" at bounding box center [708, 578] width 1091 height 81
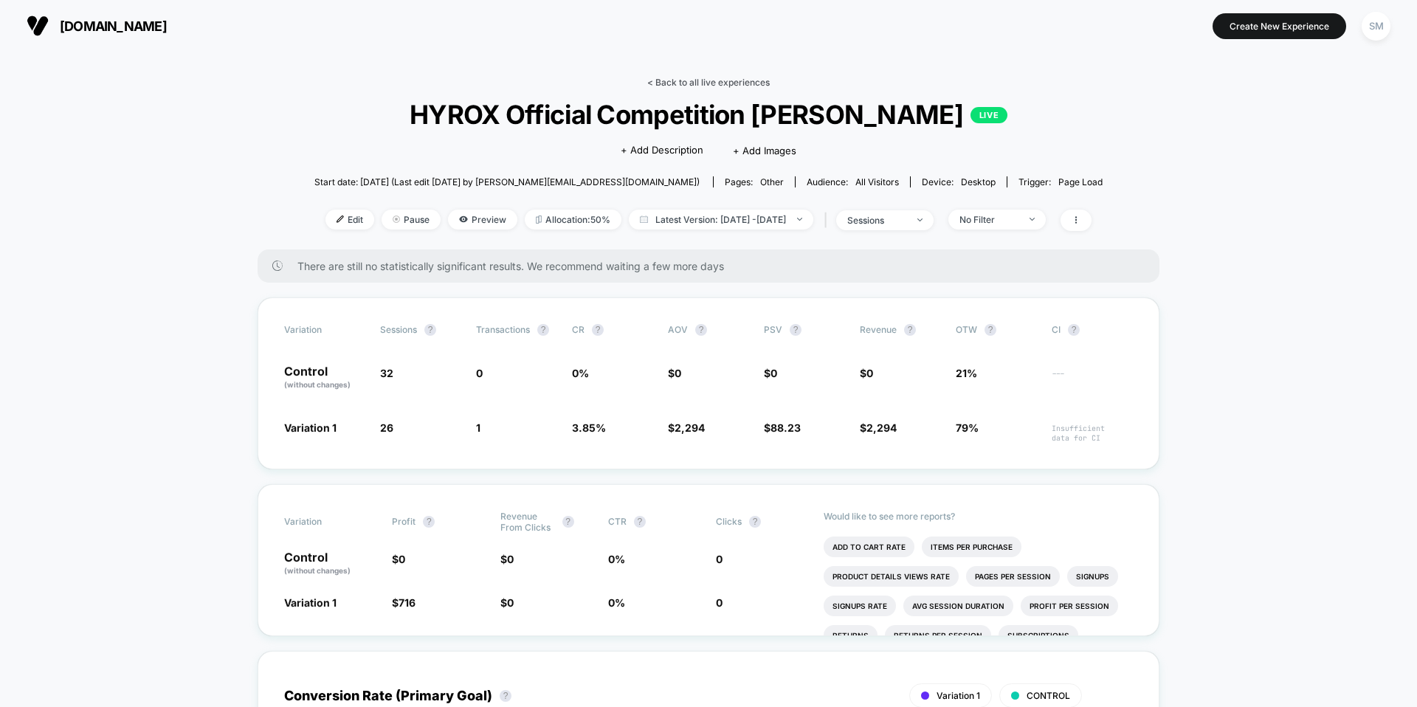
click at [666, 78] on link "< Back to all live experiences" at bounding box center [708, 82] width 123 height 11
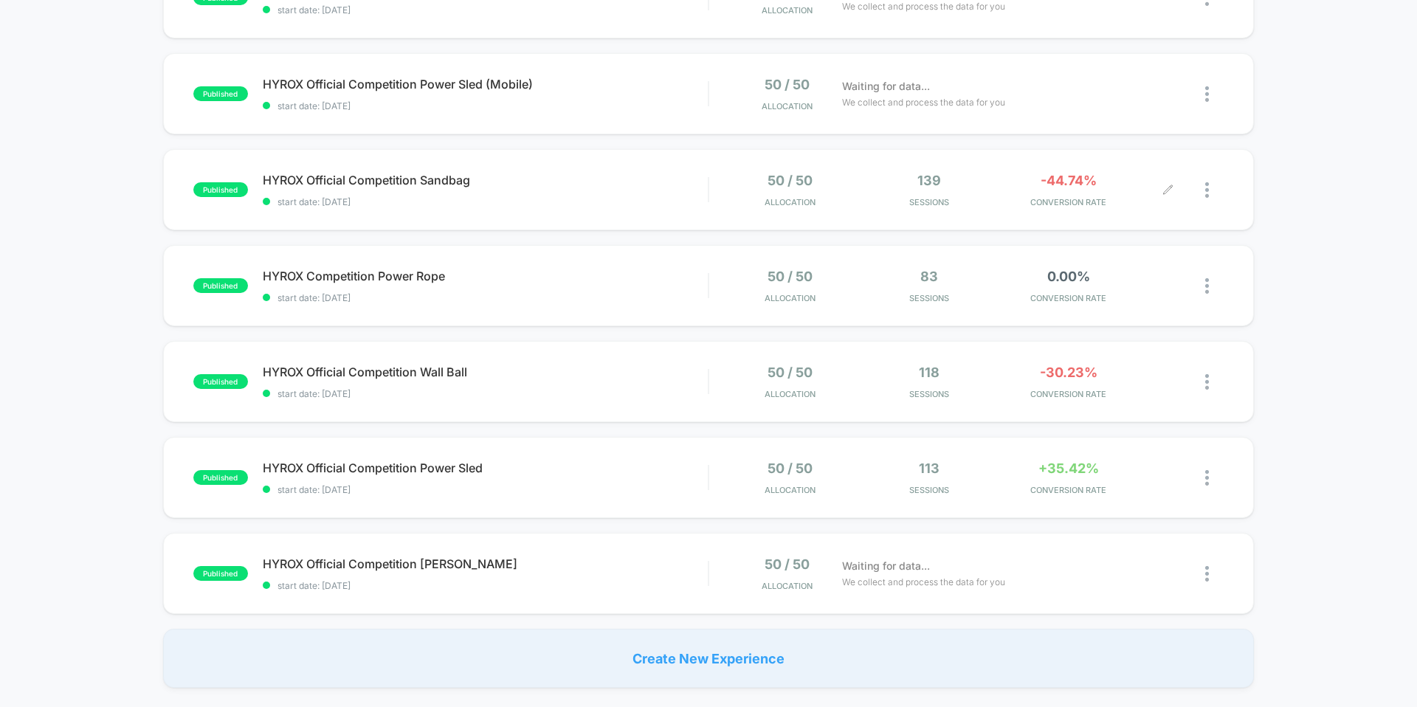
scroll to position [485, 0]
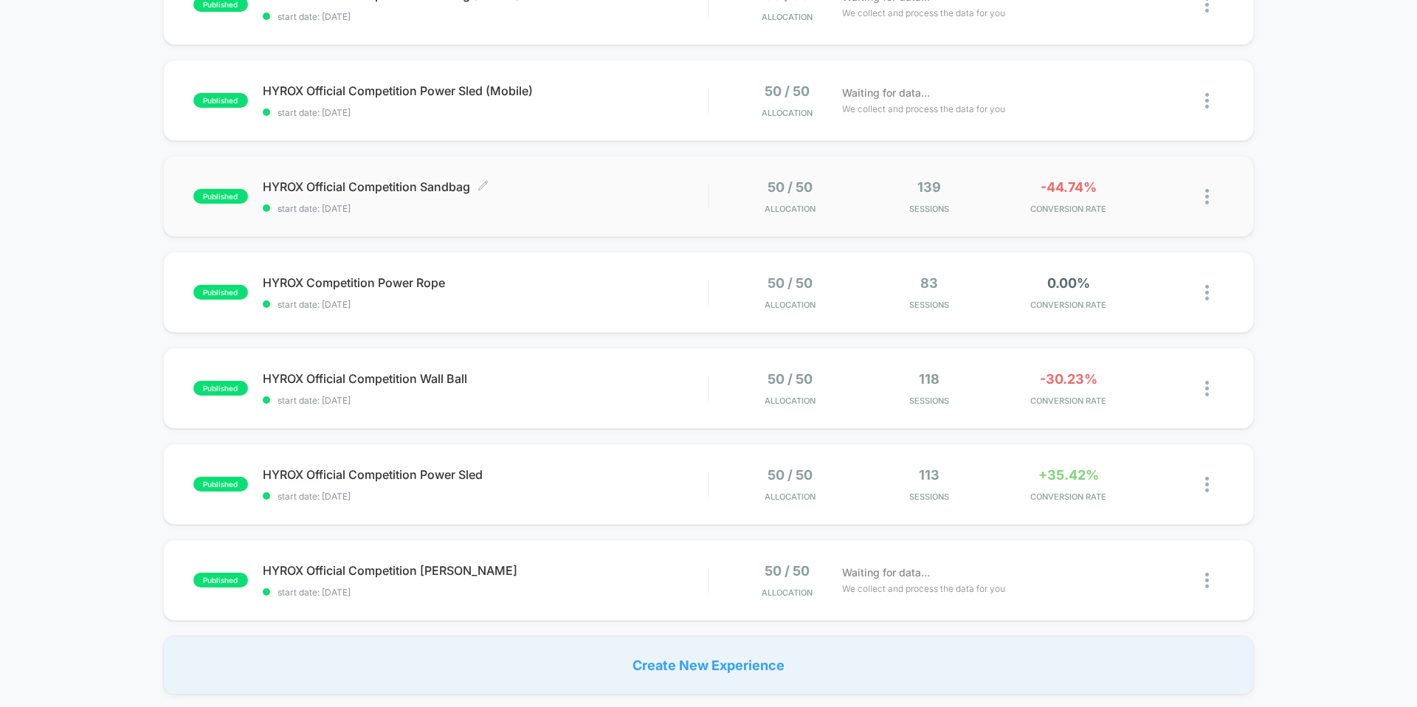
click at [647, 190] on span "HYROX Official Competition Sandbag Click to edit experience details" at bounding box center [485, 186] width 445 height 15
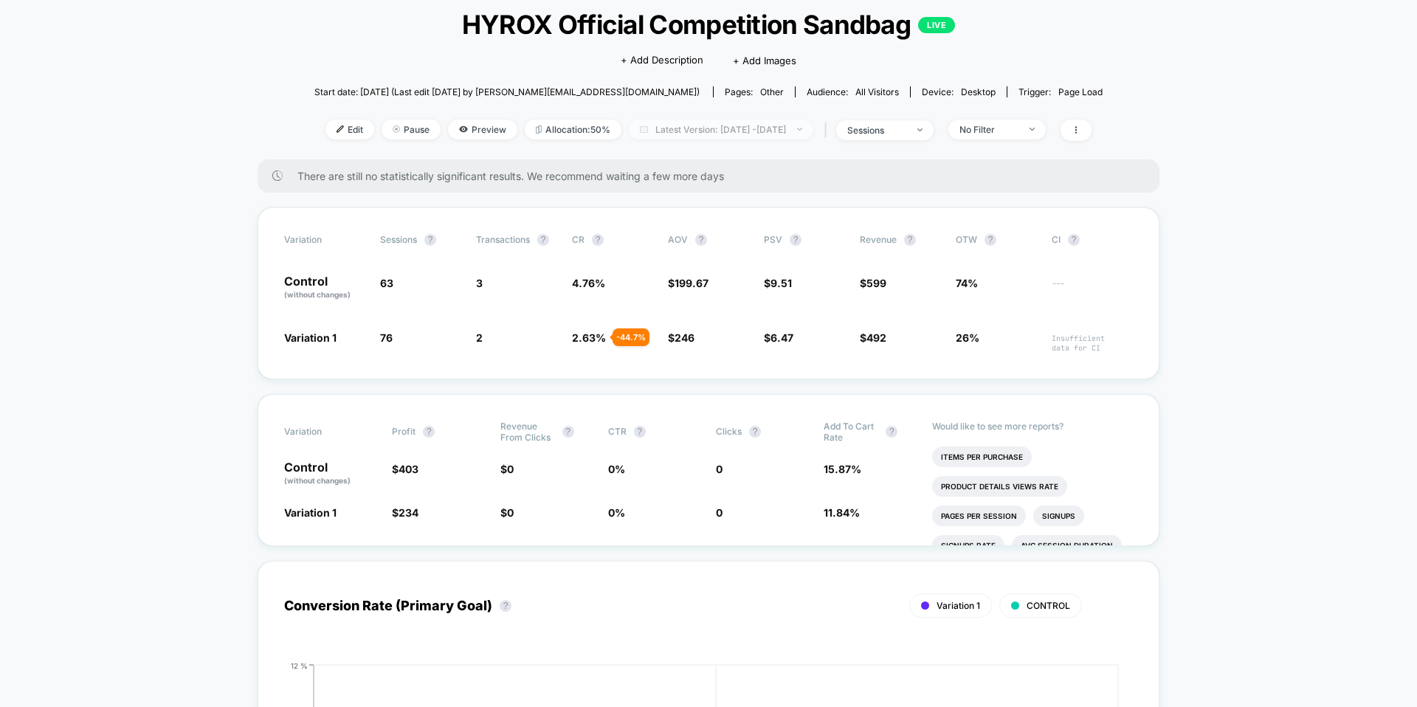
scroll to position [104, 0]
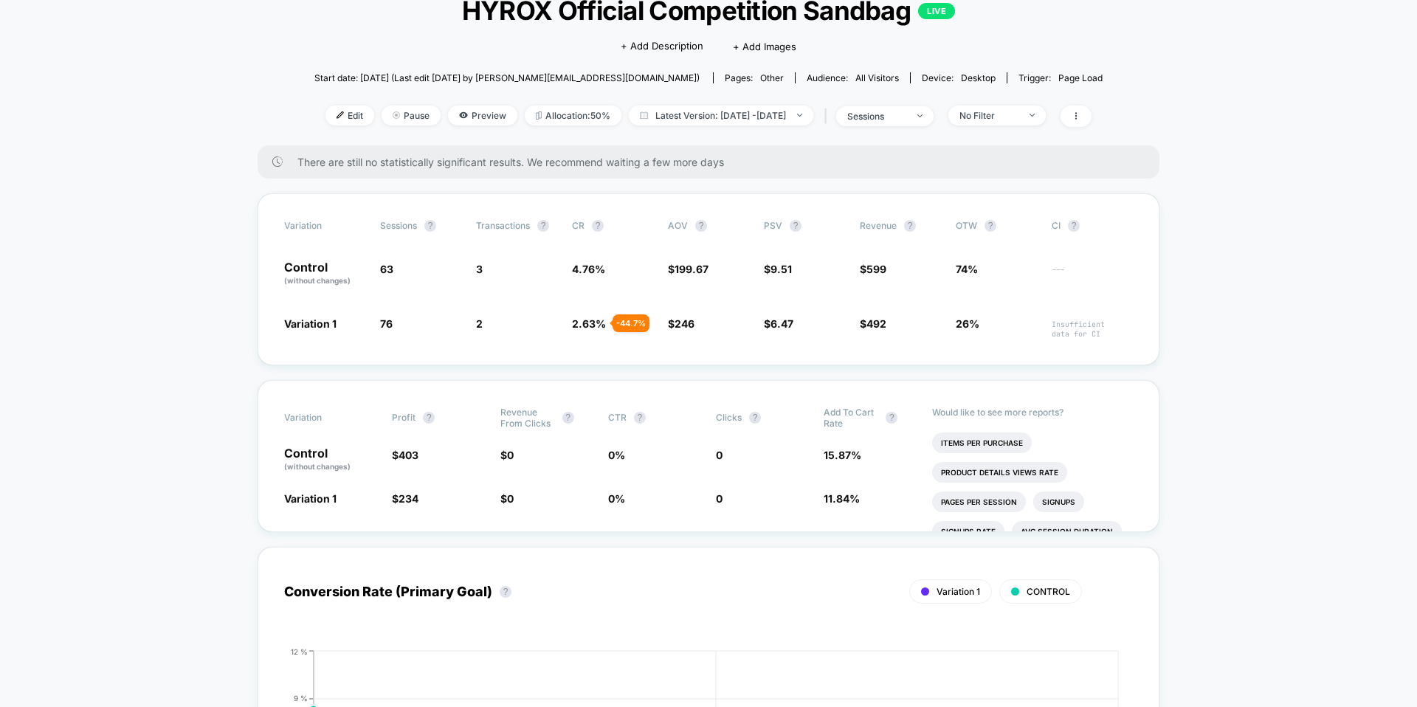
click at [625, 169] on div "There are still no statistically significant results. We recommend waiting a fe…" at bounding box center [709, 161] width 902 height 33
click at [616, 171] on div "There are still no statistically significant results. We recommend waiting a fe…" at bounding box center [709, 161] width 902 height 33
